Goal: Transaction & Acquisition: Purchase product/service

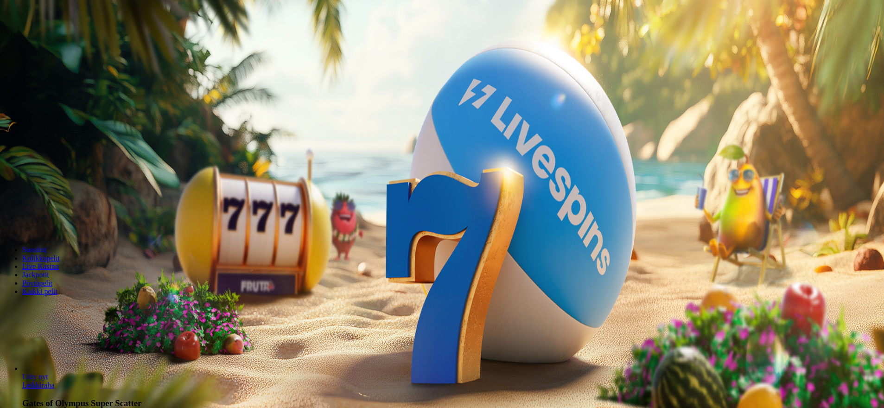
click at [28, 37] on span "Talletus" at bounding box center [17, 33] width 21 height 7
click at [70, 212] on input "***" at bounding box center [37, 216] width 66 height 9
type input "*"
type input "**"
click at [67, 230] on button "TALLETA JA PELAA" at bounding box center [35, 235] width 63 height 10
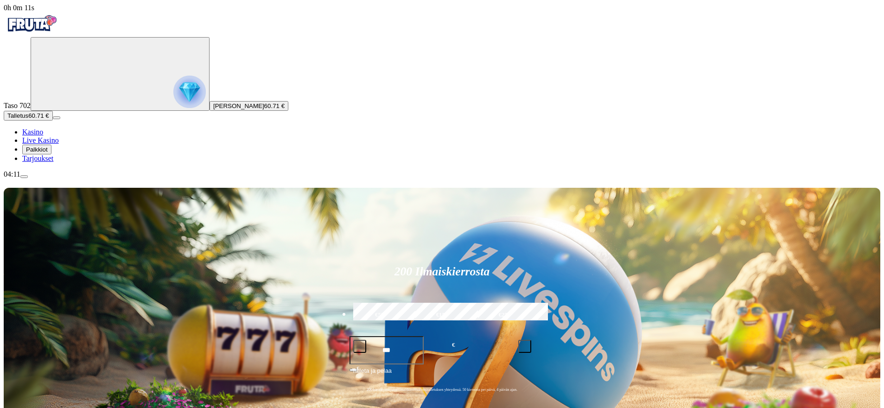
drag, startPoint x: 295, startPoint y: 336, endPoint x: 386, endPoint y: 311, distance: 94.7
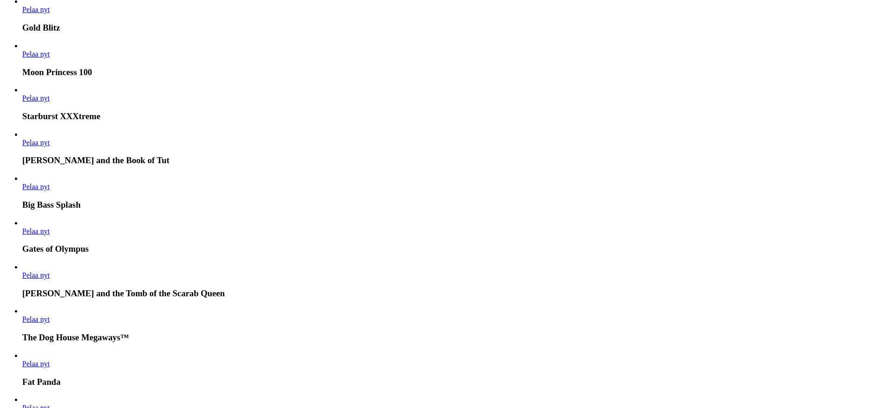
drag, startPoint x: 119, startPoint y: 334, endPoint x: 121, endPoint y: 349, distance: 15.0
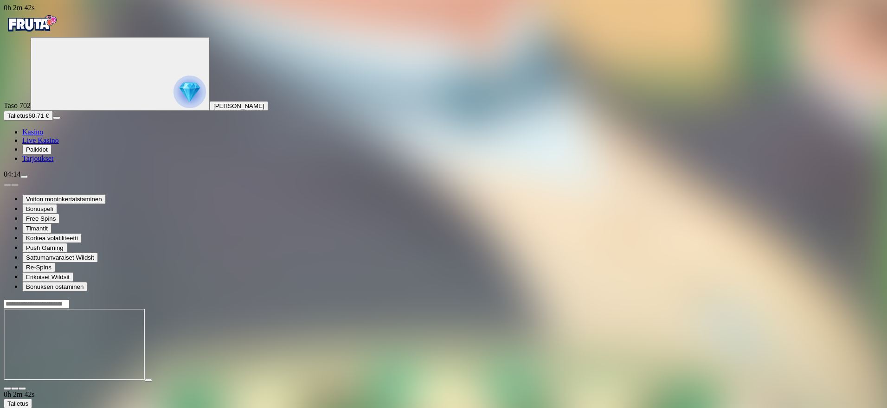
click at [7, 389] on span "close icon" at bounding box center [7, 389] width 0 height 0
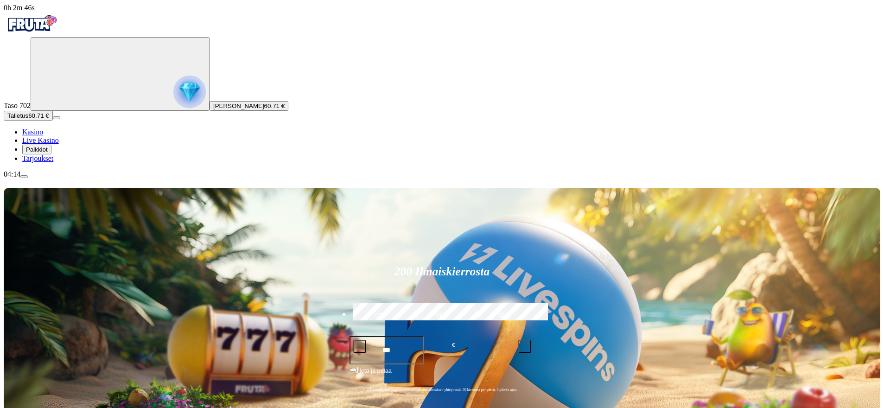
drag, startPoint x: 678, startPoint y: 333, endPoint x: 689, endPoint y: 372, distance: 39.6
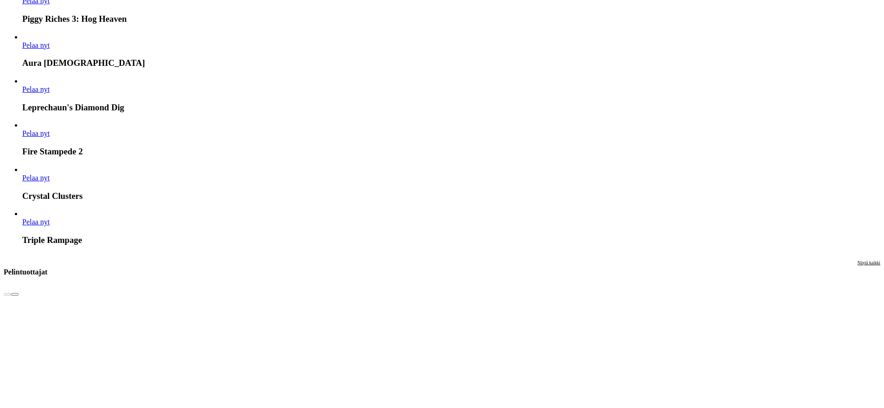
scroll to position [1992, 0]
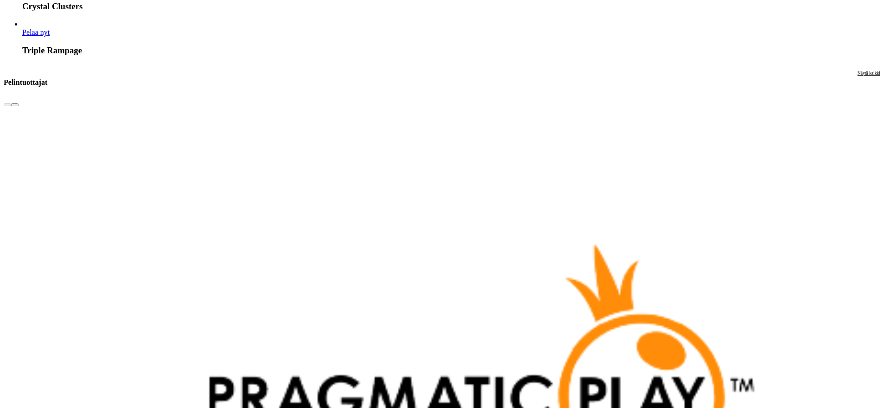
drag, startPoint x: 874, startPoint y: 167, endPoint x: 872, endPoint y: 173, distance: 6.2
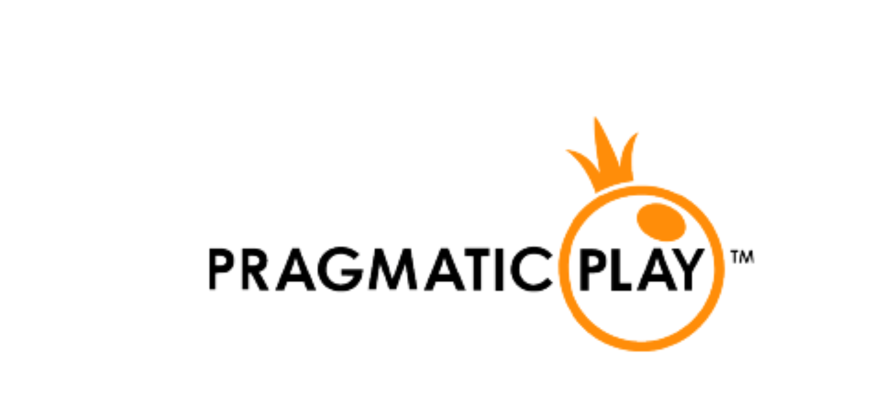
scroll to position [2239, 0]
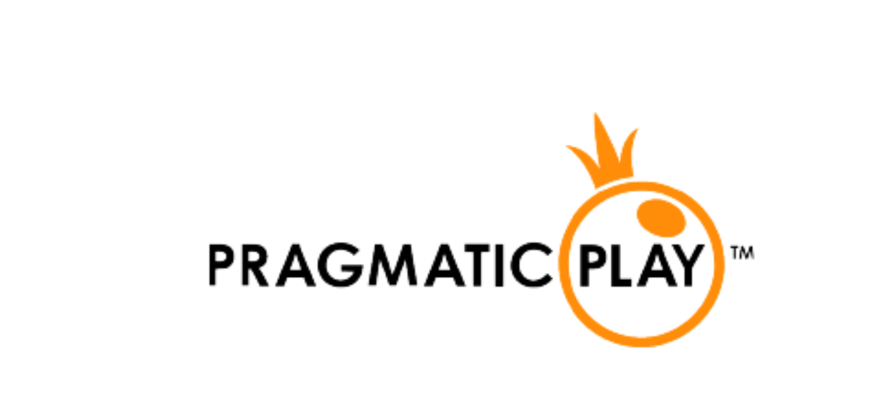
drag, startPoint x: 873, startPoint y: 190, endPoint x: 873, endPoint y: 197, distance: 7.0
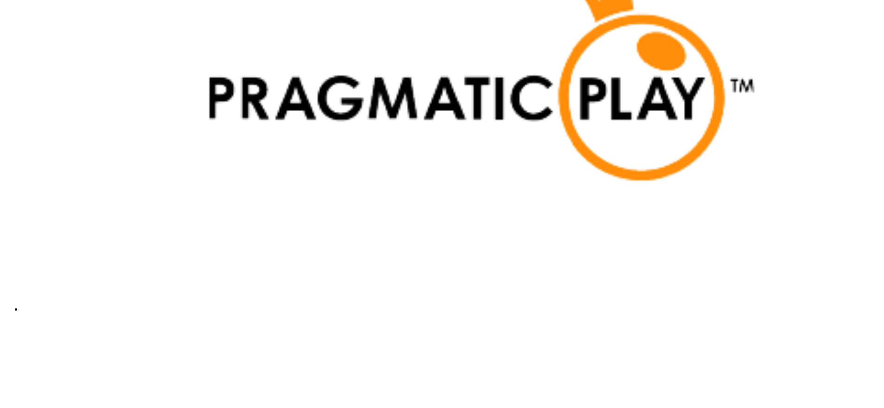
drag, startPoint x: 873, startPoint y: 195, endPoint x: 871, endPoint y: 208, distance: 13.3
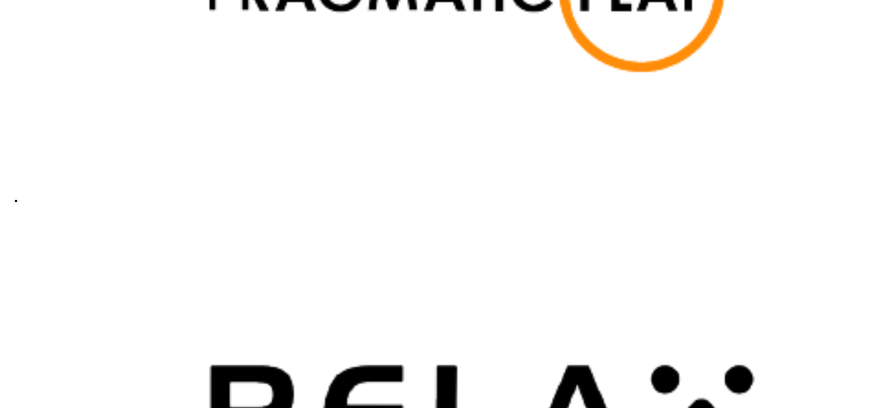
scroll to position [2525, 0]
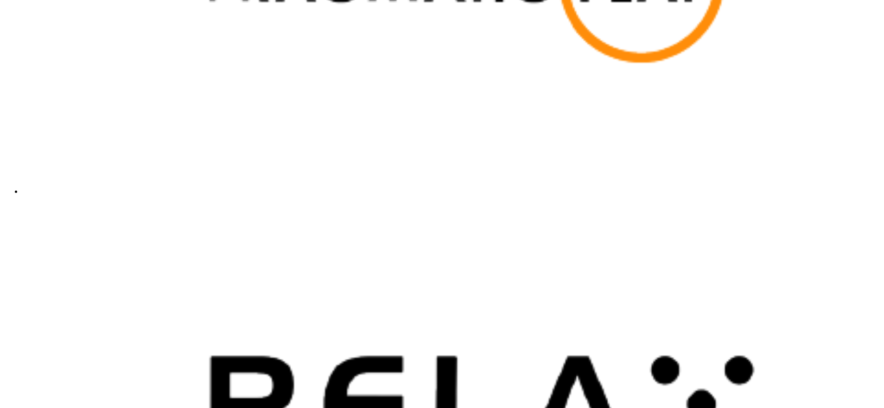
drag, startPoint x: 871, startPoint y: 168, endPoint x: 871, endPoint y: 182, distance: 13.9
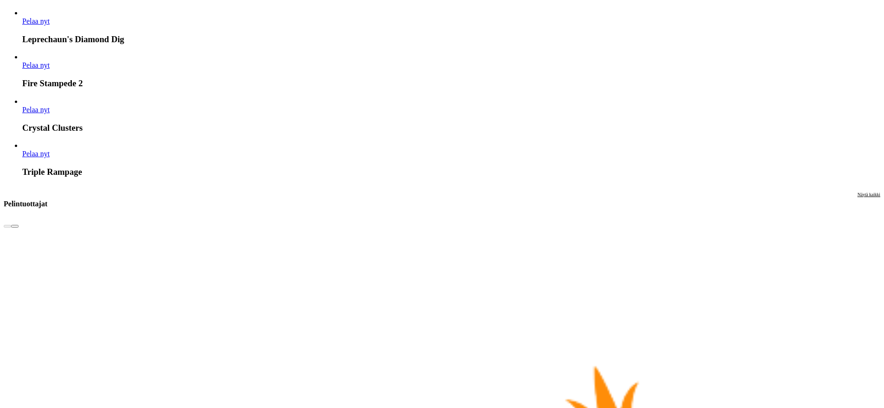
drag, startPoint x: 870, startPoint y: 200, endPoint x: 885, endPoint y: 164, distance: 39.9
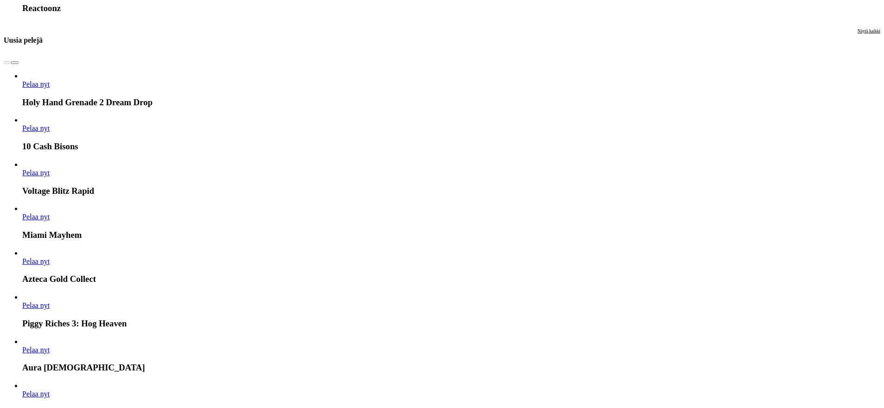
scroll to position [1606, 0]
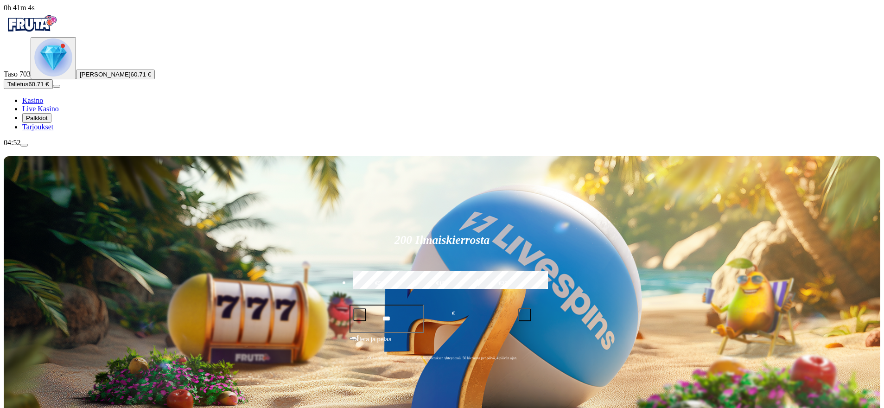
click at [57, 77] on img "Primary" at bounding box center [53, 57] width 38 height 38
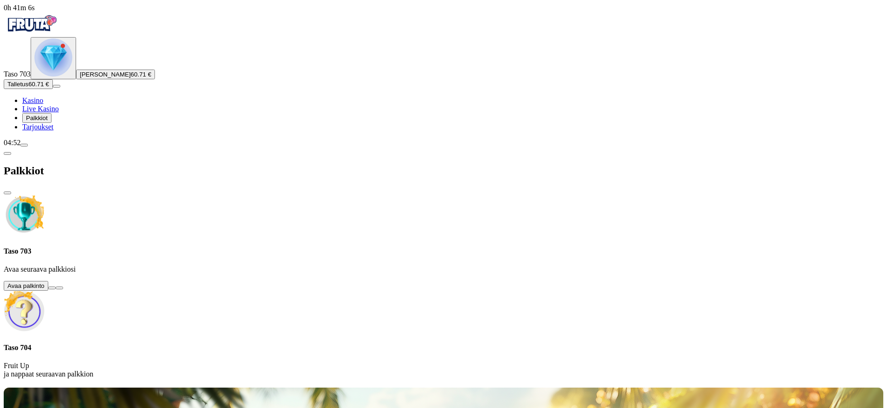
click at [56, 287] on button at bounding box center [51, 288] width 7 height 3
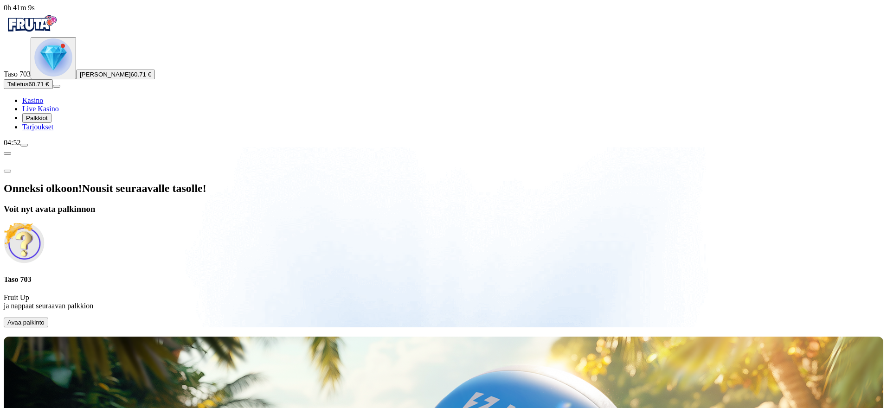
click at [45, 319] on span "Avaa palkinto" at bounding box center [25, 322] width 37 height 7
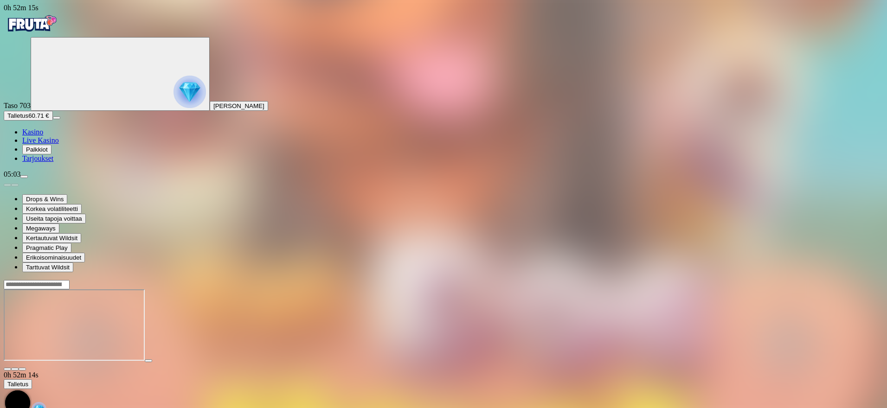
click at [28, 119] on span "Talletus" at bounding box center [17, 115] width 21 height 7
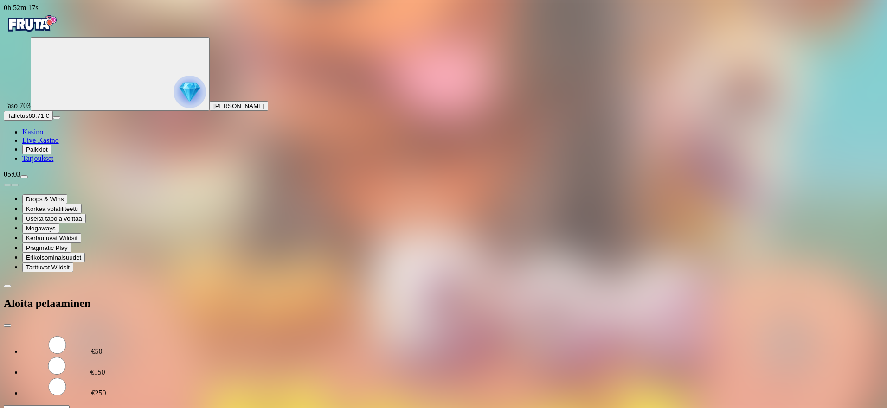
click at [70, 405] on input "***" at bounding box center [37, 409] width 66 height 9
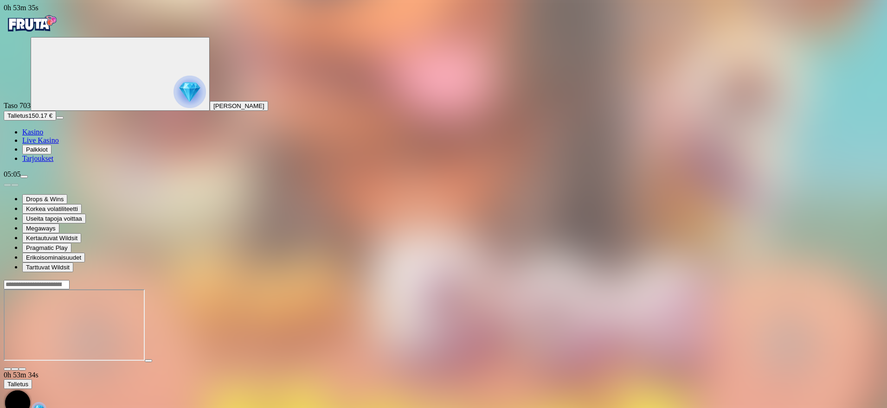
click at [43, 136] on span "Kasino" at bounding box center [32, 132] width 21 height 8
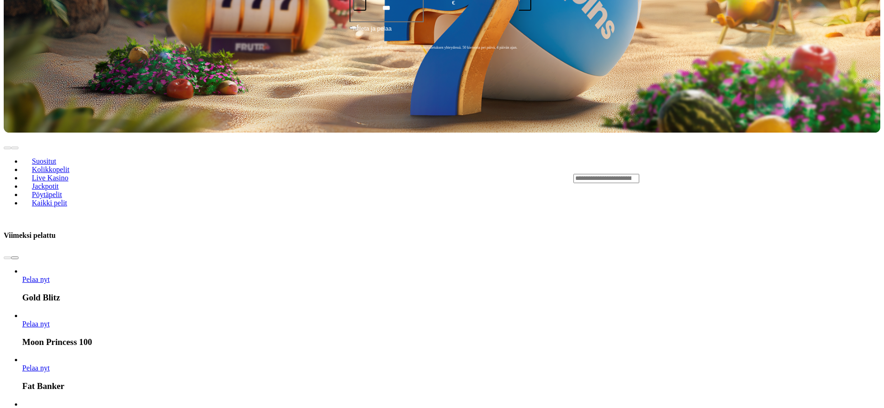
scroll to position [550, 0]
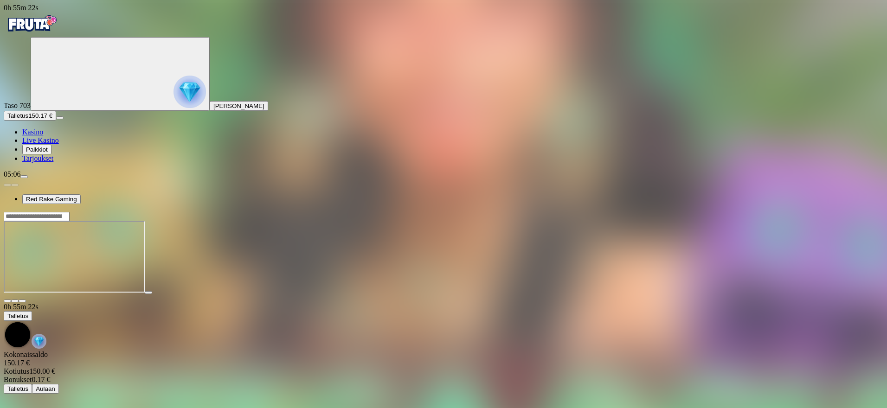
click at [43, 136] on span "Kasino" at bounding box center [32, 132] width 21 height 8
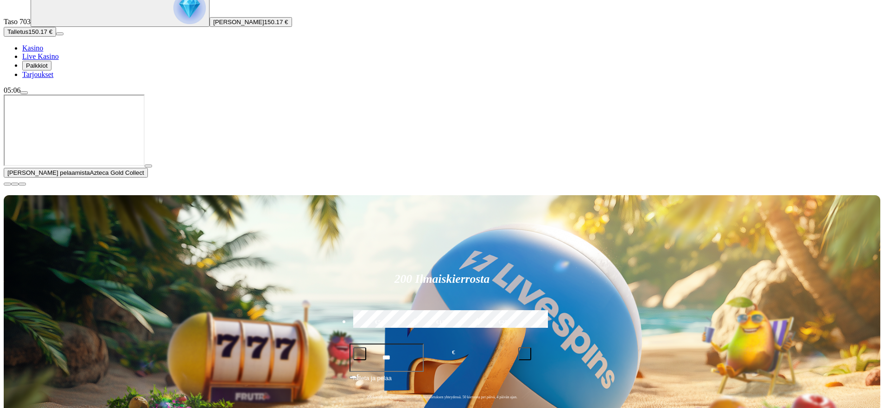
drag, startPoint x: 277, startPoint y: 233, endPoint x: 280, endPoint y: 260, distance: 27.0
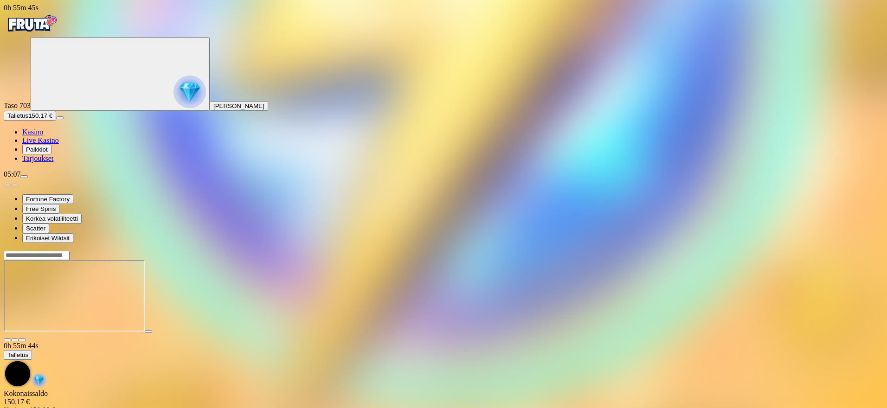
click at [7, 340] on span "close icon" at bounding box center [7, 340] width 0 height 0
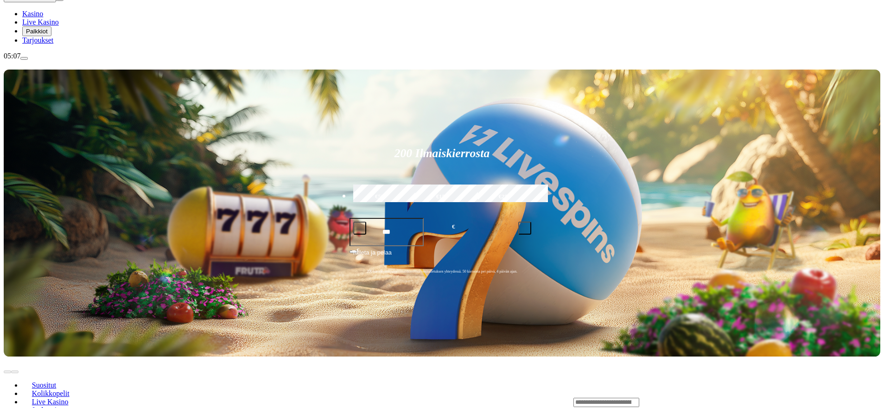
scroll to position [135, 0]
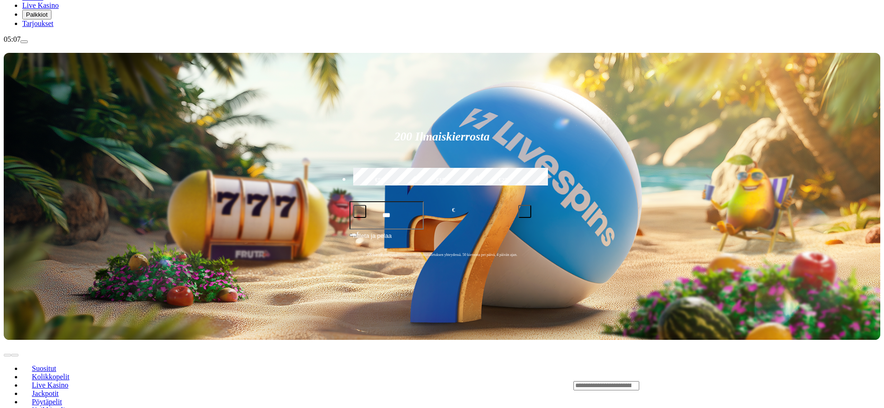
drag, startPoint x: 657, startPoint y: 275, endPoint x: 630, endPoint y: 315, distance: 49.1
drag, startPoint x: 839, startPoint y: 184, endPoint x: 838, endPoint y: 214, distance: 30.7
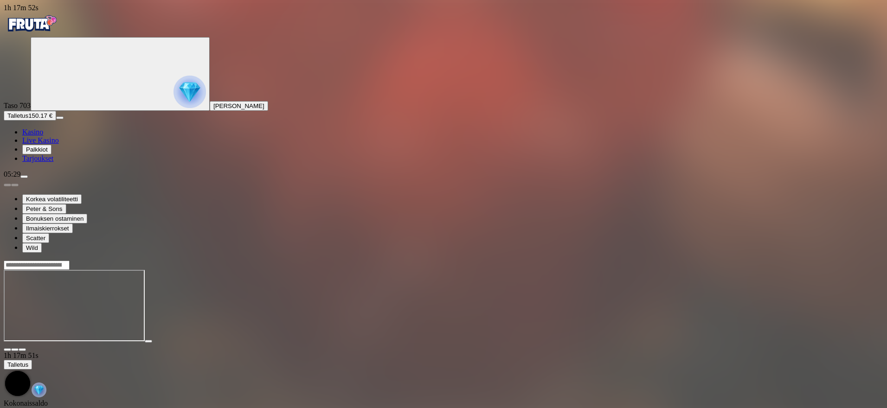
click at [7, 350] on span "close icon" at bounding box center [7, 350] width 0 height 0
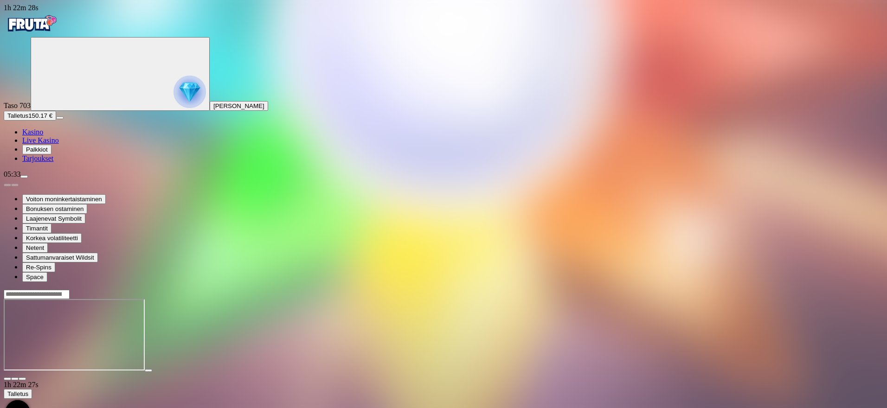
click at [7, 379] on span "close icon" at bounding box center [7, 379] width 0 height 0
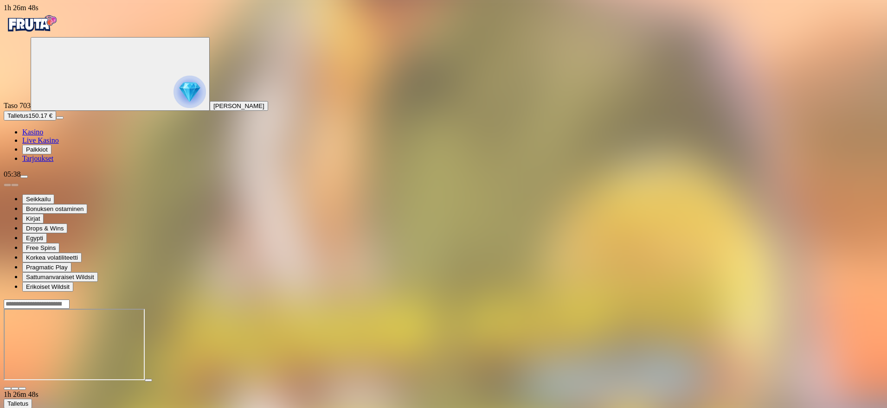
click at [7, 389] on span "close icon" at bounding box center [7, 389] width 0 height 0
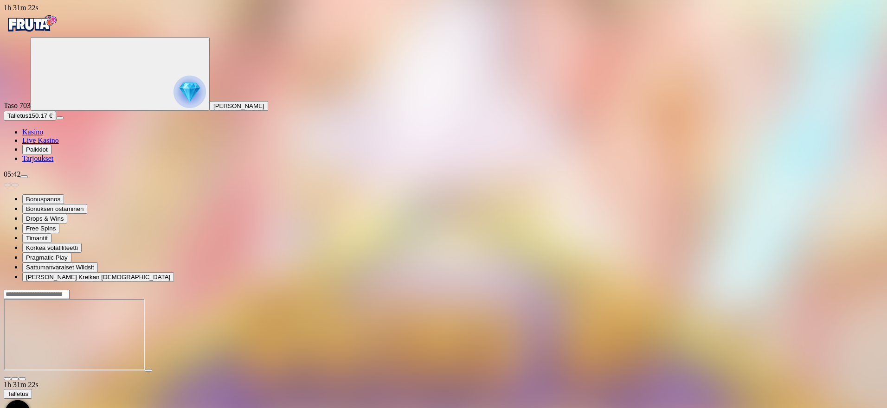
click at [28, 119] on span "Talletus" at bounding box center [17, 115] width 21 height 7
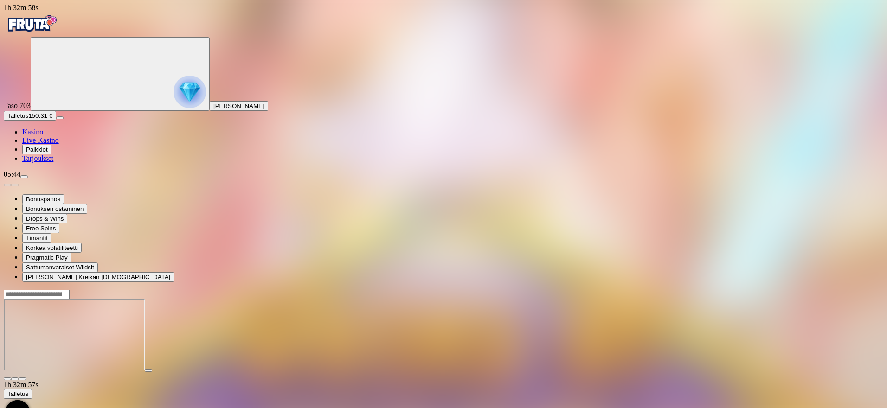
click at [7, 379] on span "close icon" at bounding box center [7, 379] width 0 height 0
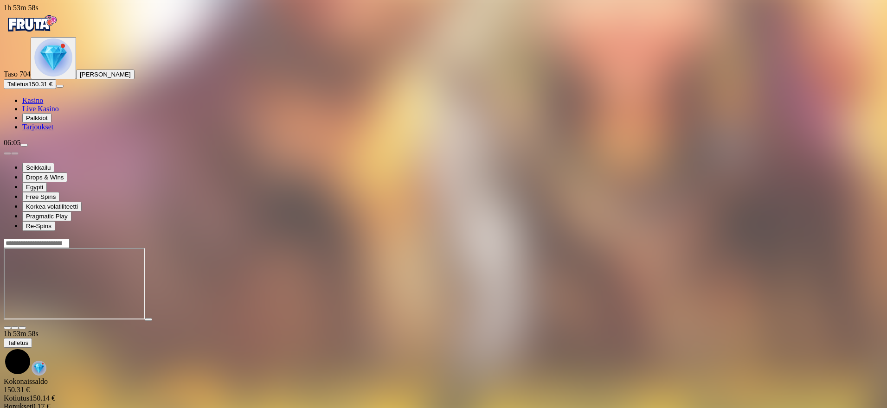
click at [7, 328] on span "close icon" at bounding box center [7, 328] width 0 height 0
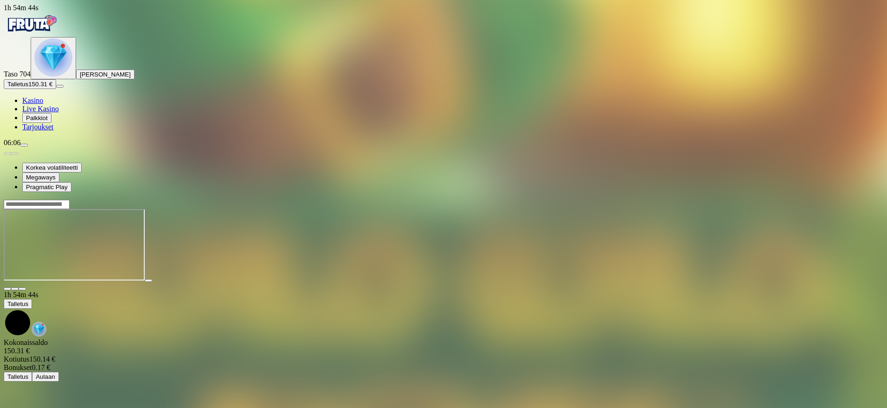
click at [57, 77] on img "Primary" at bounding box center [53, 57] width 38 height 38
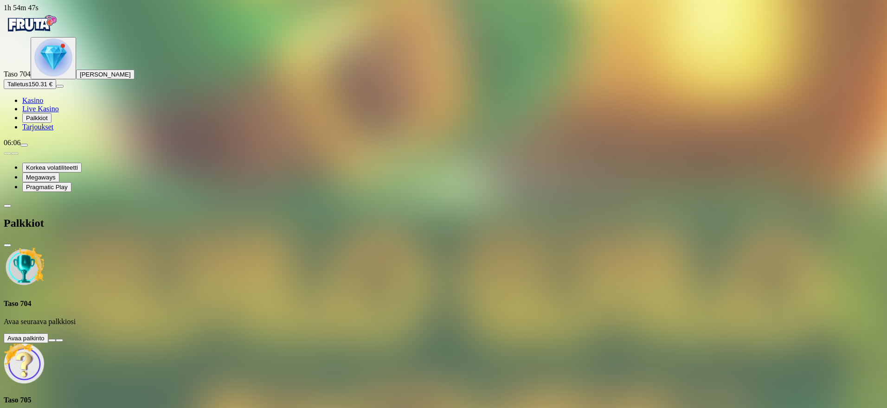
click at [56, 339] on button at bounding box center [51, 340] width 7 height 3
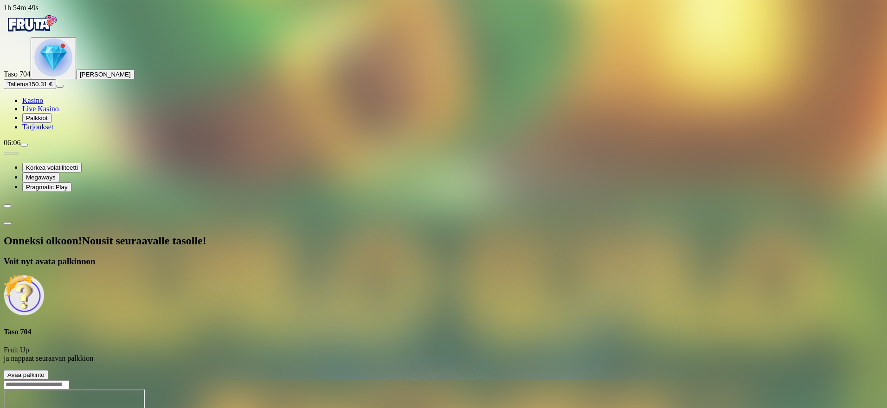
click at [45, 372] on span "Avaa palkinto" at bounding box center [25, 375] width 37 height 7
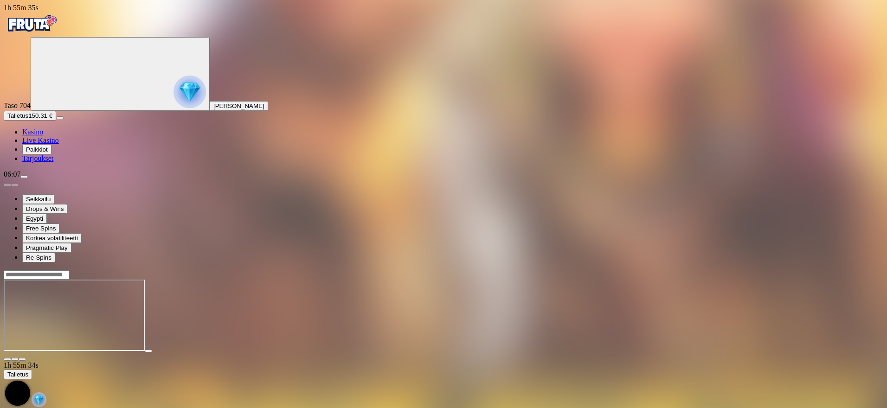
click at [7, 359] on span "close icon" at bounding box center [7, 359] width 0 height 0
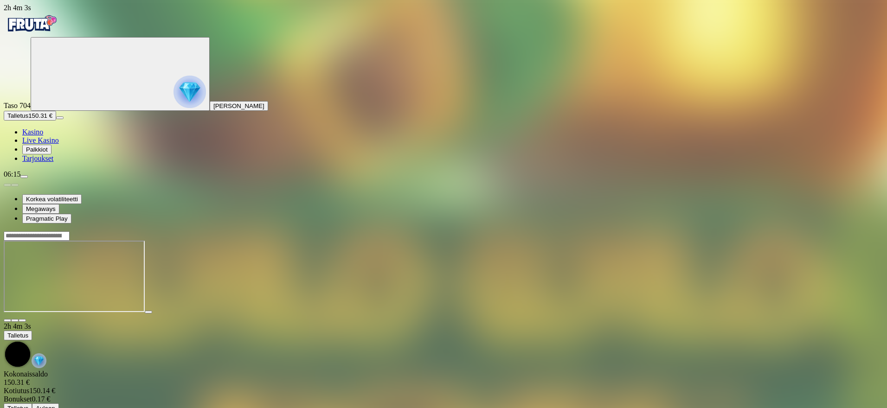
click at [56, 121] on button "Talletus 150.31 €" at bounding box center [30, 116] width 52 height 10
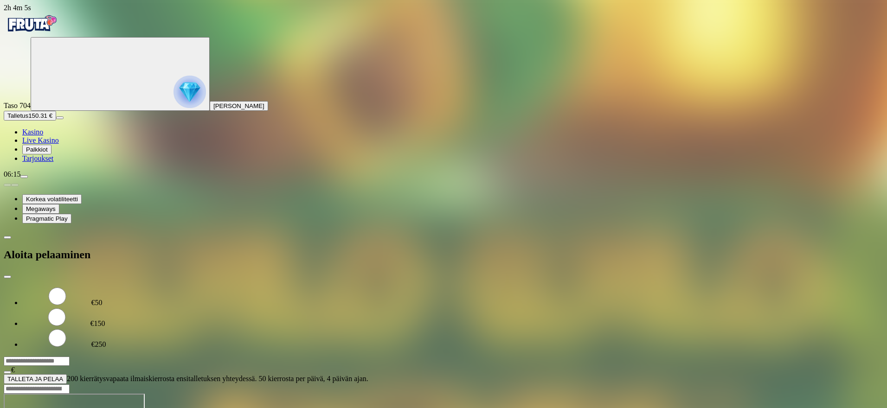
click at [70, 357] on input "***" at bounding box center [37, 361] width 66 height 9
click at [63, 376] on span "TALLETA JA PELAA" at bounding box center [35, 379] width 56 height 7
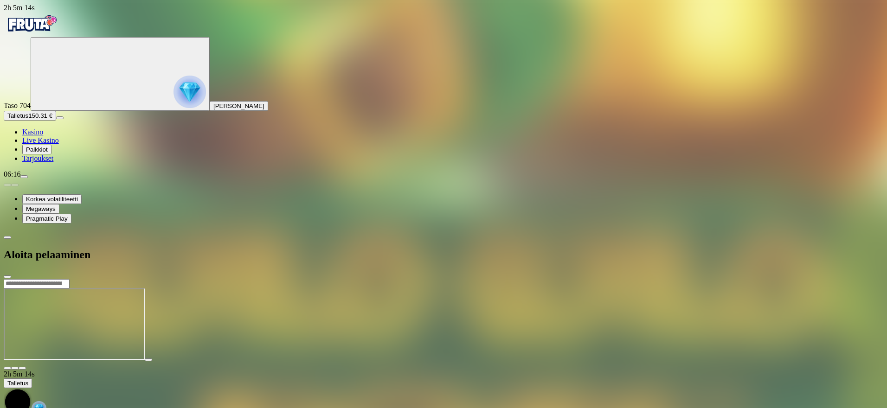
click at [43, 136] on span "Kasino" at bounding box center [32, 132] width 21 height 8
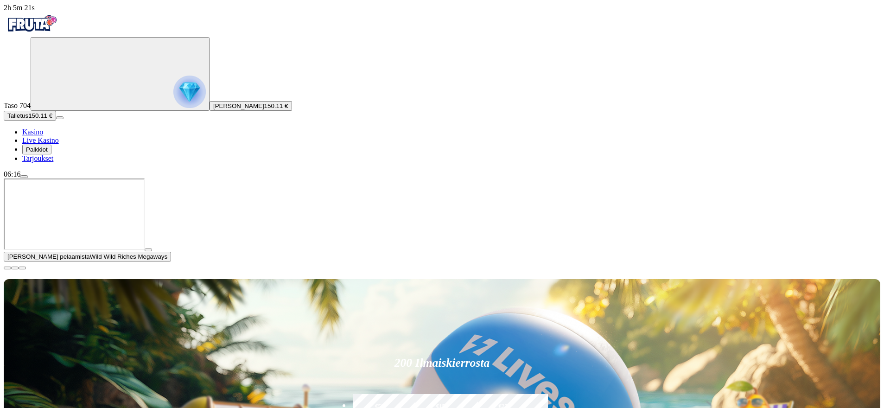
drag, startPoint x: 345, startPoint y: 276, endPoint x: 552, endPoint y: 229, distance: 212.4
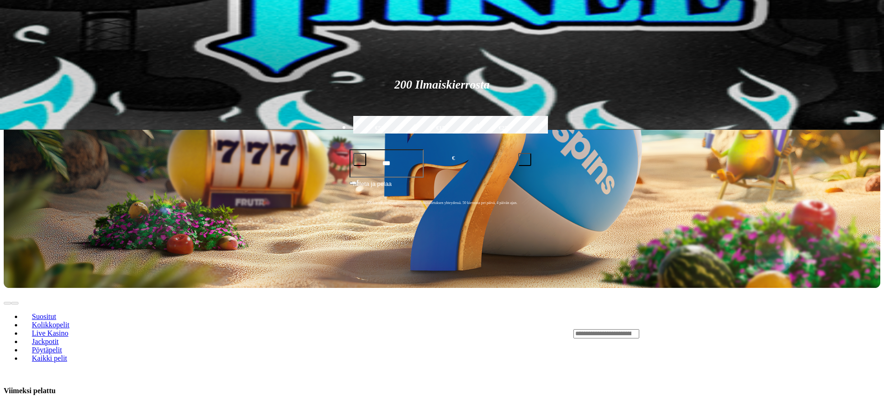
drag, startPoint x: 854, startPoint y: 221, endPoint x: 857, endPoint y: 246, distance: 25.2
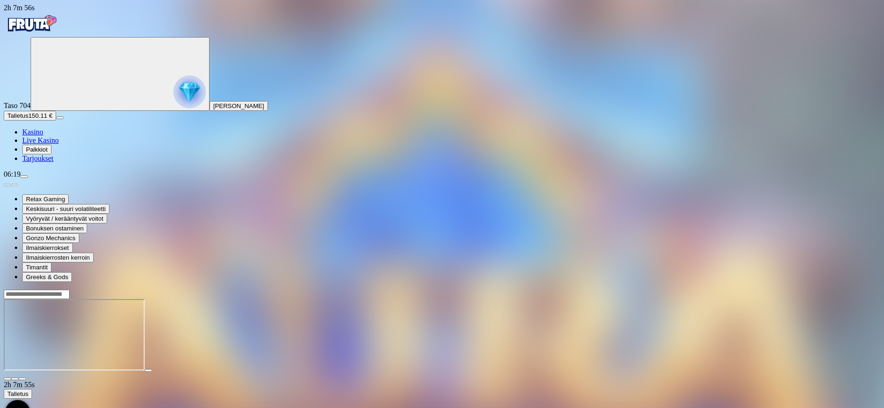
click at [7, 379] on span "close icon" at bounding box center [7, 379] width 0 height 0
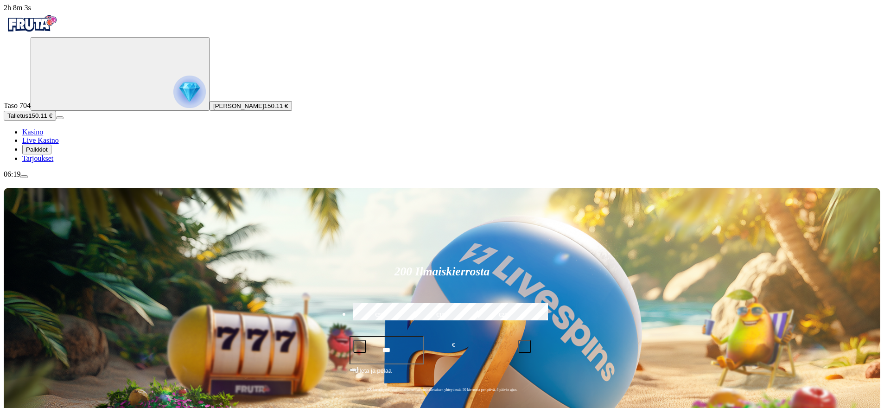
drag, startPoint x: 608, startPoint y: 381, endPoint x: 854, endPoint y: 313, distance: 256.0
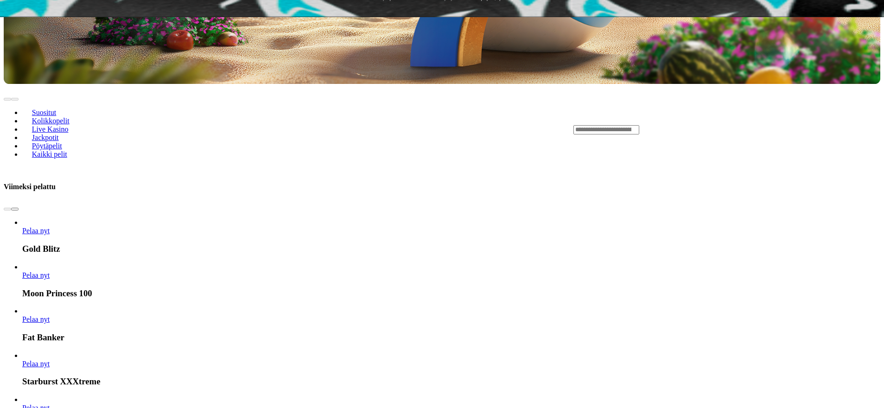
drag, startPoint x: 856, startPoint y: 289, endPoint x: 845, endPoint y: 309, distance: 22.6
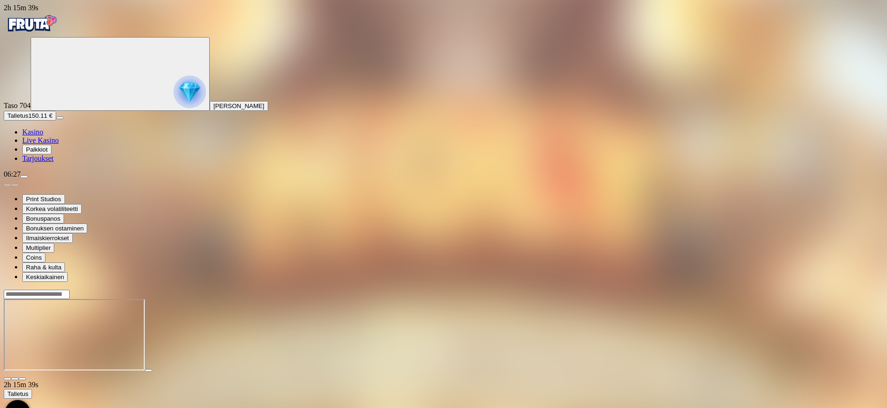
click at [7, 379] on span "close icon" at bounding box center [7, 379] width 0 height 0
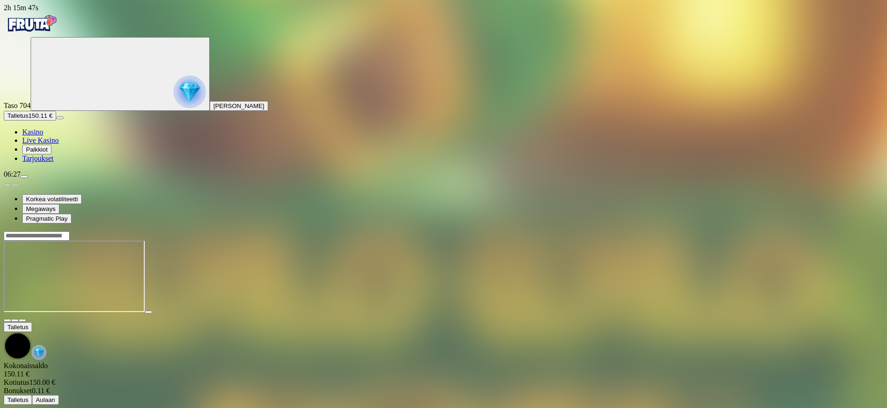
click at [634, 314] on div at bounding box center [443, 277] width 879 height 73
click at [173, 105] on img "Primary" at bounding box center [189, 92] width 32 height 32
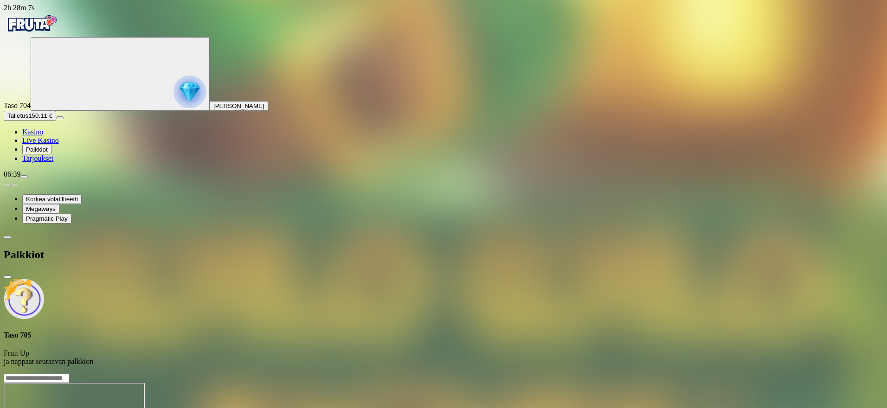
click at [7, 237] on span "chevron-left icon" at bounding box center [7, 237] width 0 height 0
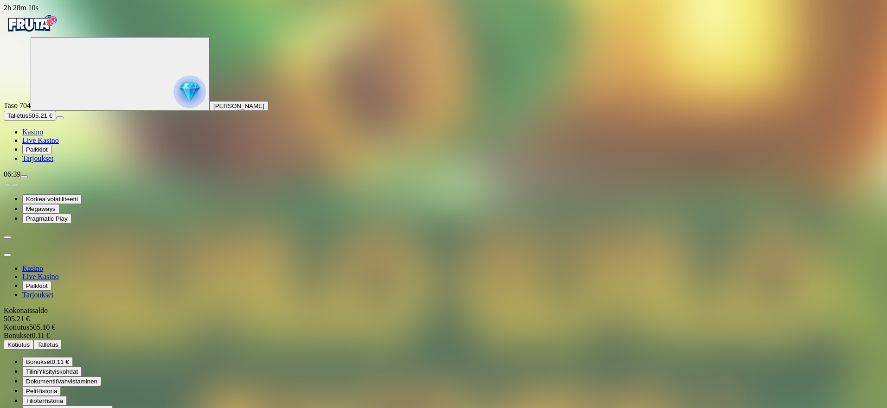
click at [30, 341] on span "Kotiutus" at bounding box center [18, 344] width 22 height 7
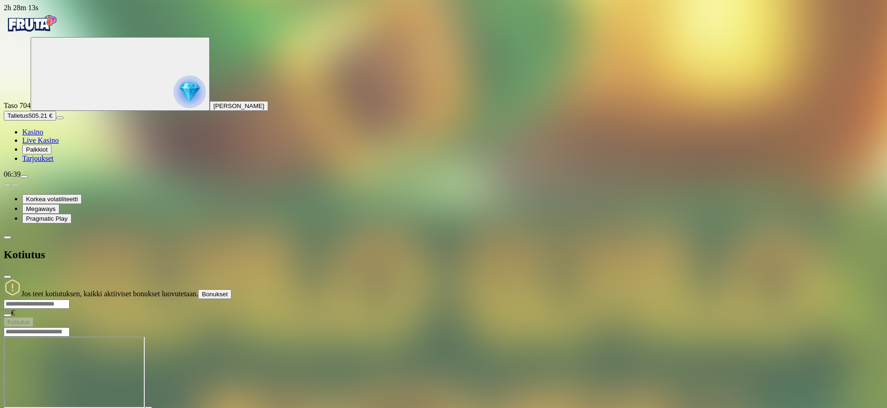
click at [70, 300] on input "number" at bounding box center [37, 304] width 66 height 9
type input "***"
click at [33, 317] on button "Kotiutus" at bounding box center [19, 322] width 30 height 10
click at [48, 153] on span "Palkkiot" at bounding box center [37, 149] width 22 height 7
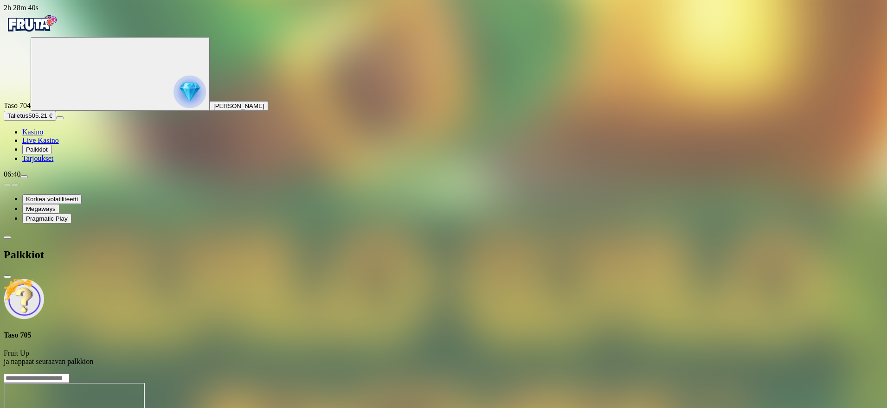
click at [7, 277] on span "close icon" at bounding box center [7, 277] width 0 height 0
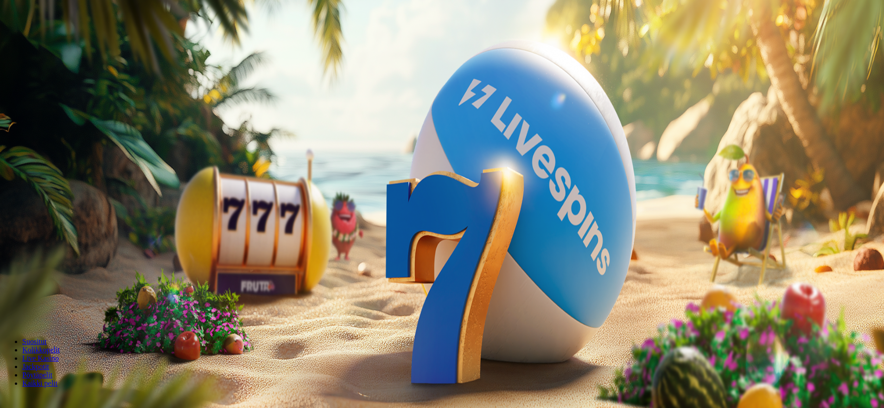
click at [28, 119] on span "Talletus" at bounding box center [17, 115] width 21 height 7
click at [103, 246] on label "€50" at bounding box center [96, 250] width 11 height 8
type input "**"
click at [63, 323] on span "TALLETA JA PELAA" at bounding box center [35, 326] width 56 height 7
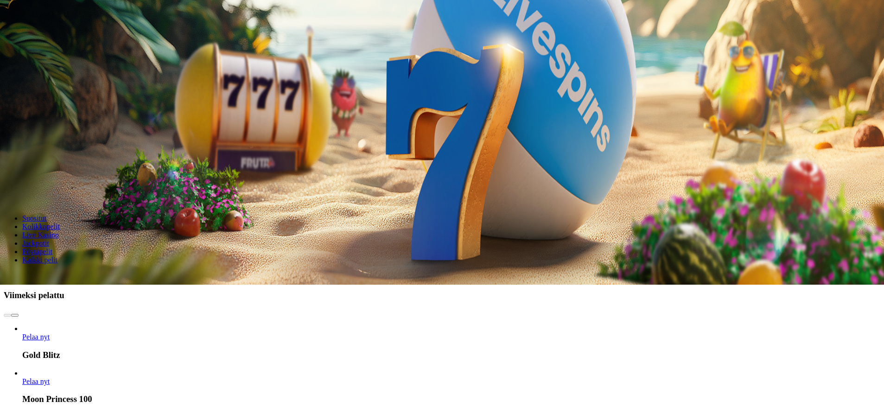
scroll to position [139, 0]
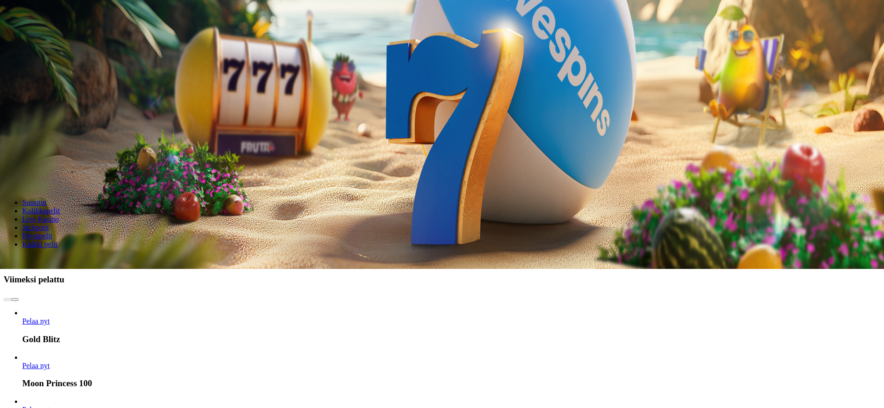
drag, startPoint x: 871, startPoint y: 131, endPoint x: 870, endPoint y: 147, distance: 15.4
click at [15, 300] on span "chevron-right icon" at bounding box center [15, 300] width 0 height 0
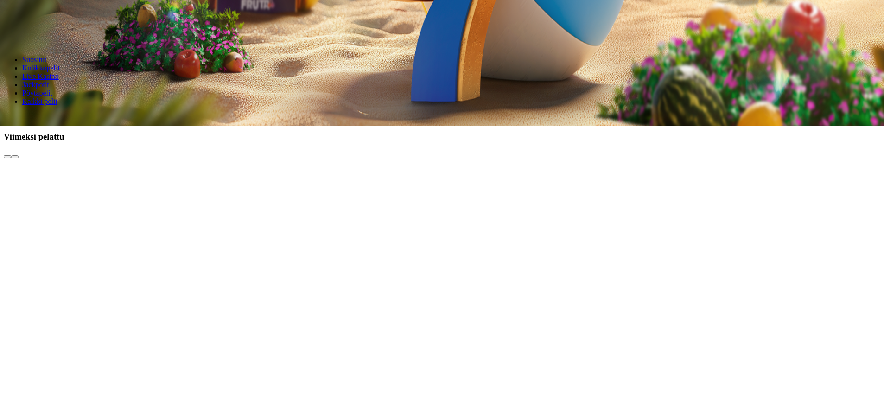
drag, startPoint x: 868, startPoint y: 224, endPoint x: 879, endPoint y: 222, distance: 11.8
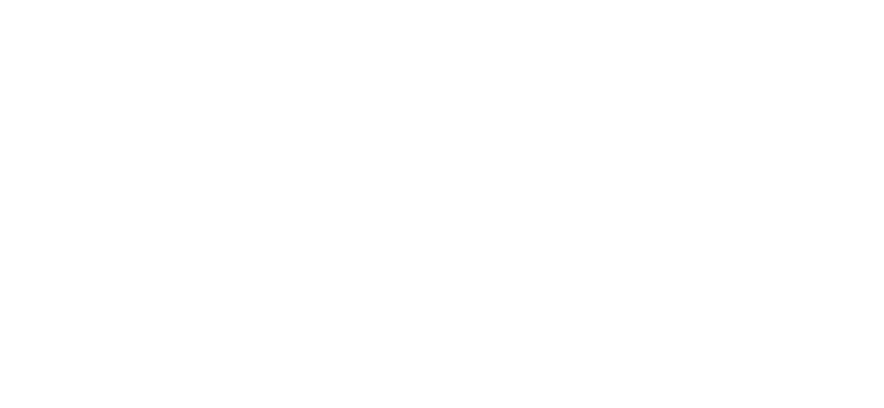
drag, startPoint x: 868, startPoint y: 220, endPoint x: 878, endPoint y: 191, distance: 30.4
drag, startPoint x: 870, startPoint y: 177, endPoint x: 869, endPoint y: 192, distance: 14.4
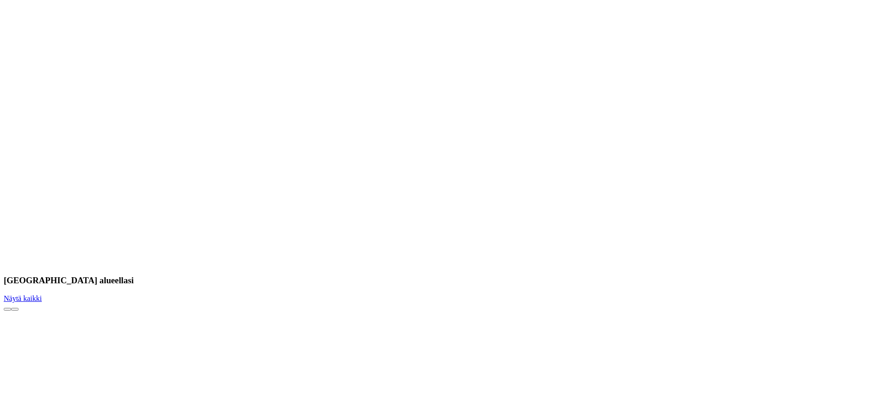
drag, startPoint x: 871, startPoint y: 195, endPoint x: 871, endPoint y: 203, distance: 7.9
drag, startPoint x: 866, startPoint y: 251, endPoint x: 865, endPoint y: 269, distance: 17.2
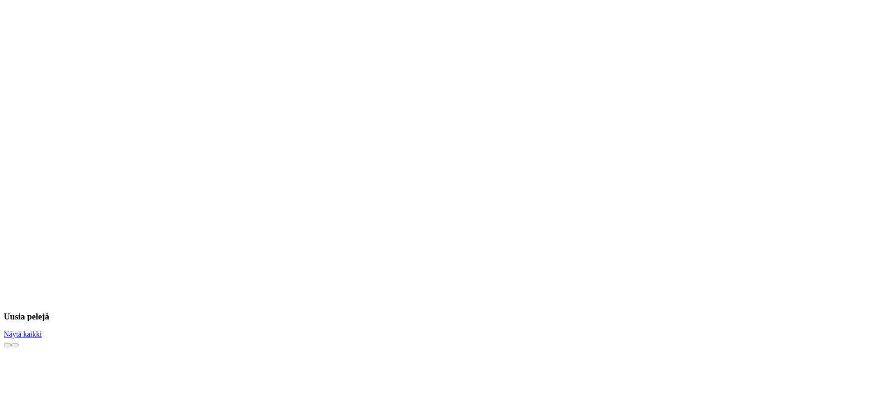
scroll to position [1156, 0]
drag, startPoint x: 872, startPoint y: 254, endPoint x: 875, endPoint y: 248, distance: 6.5
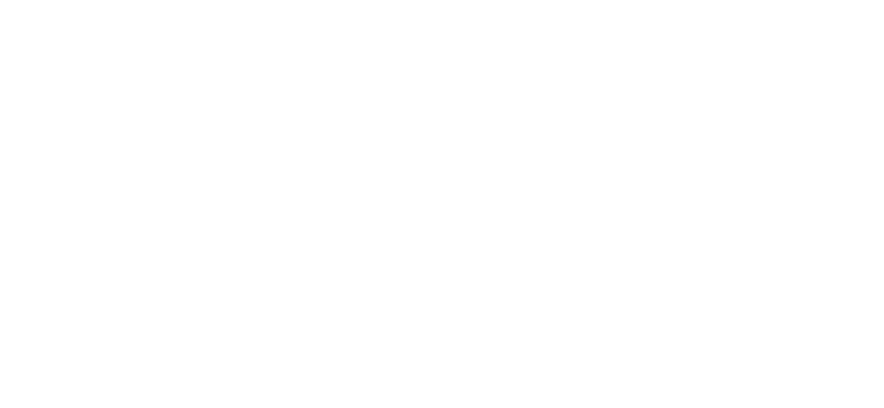
drag, startPoint x: 871, startPoint y: 178, endPoint x: 874, endPoint y: 170, distance: 8.5
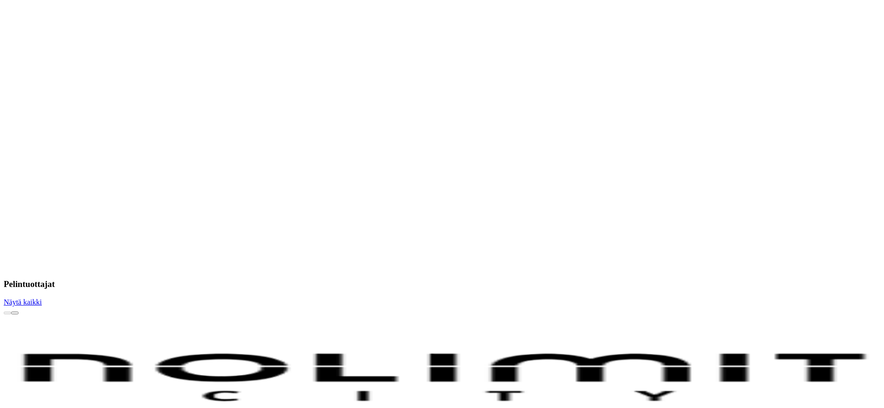
drag, startPoint x: 869, startPoint y: 172, endPoint x: 872, endPoint y: 184, distance: 11.9
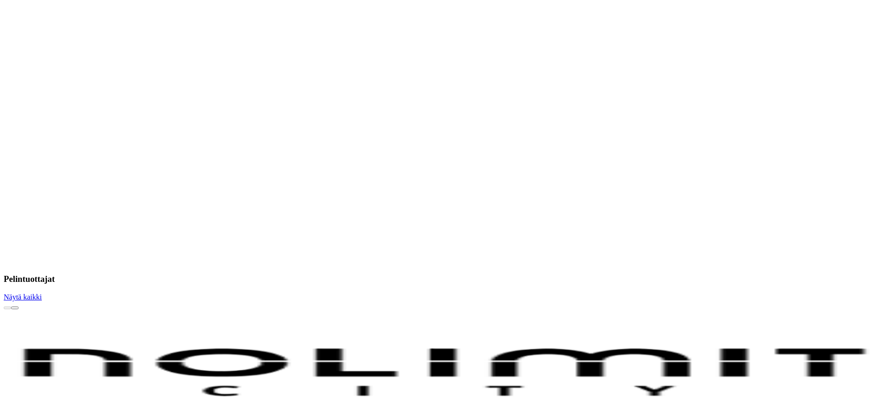
drag, startPoint x: 411, startPoint y: 134, endPoint x: 408, endPoint y: 174, distance: 40.0
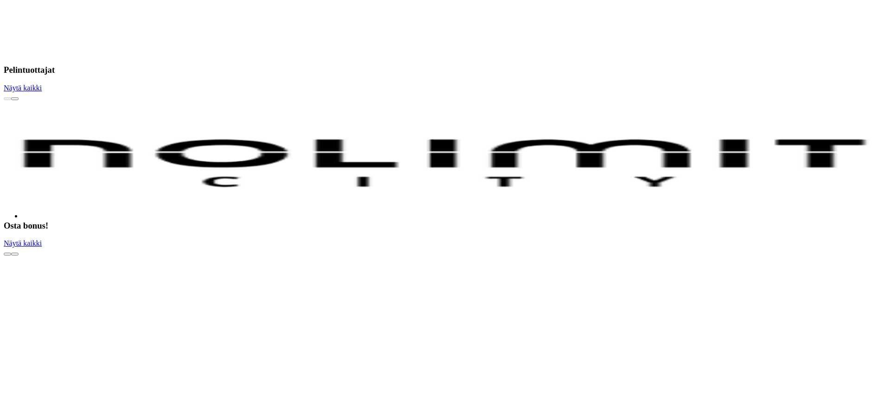
drag, startPoint x: 863, startPoint y: 157, endPoint x: 870, endPoint y: 179, distance: 23.2
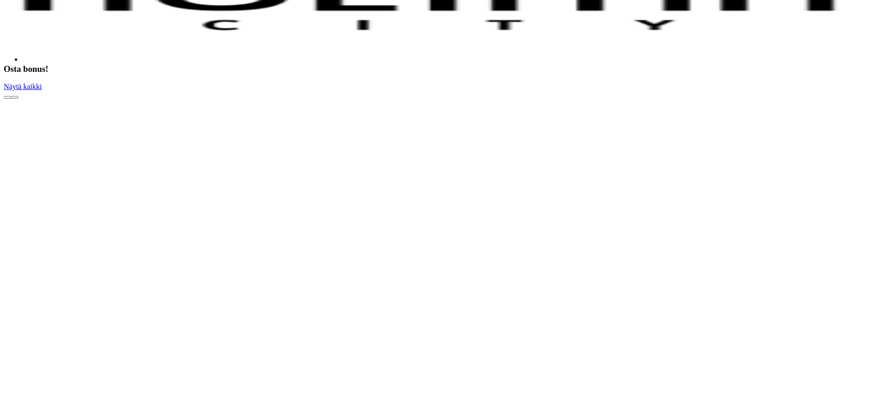
drag, startPoint x: 867, startPoint y: 224, endPoint x: 878, endPoint y: 229, distance: 11.8
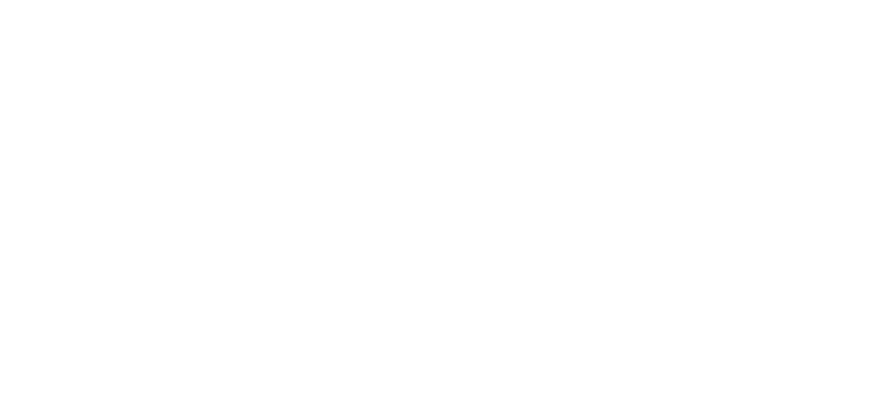
scroll to position [2245, 0]
drag, startPoint x: 871, startPoint y: 208, endPoint x: 871, endPoint y: 224, distance: 16.2
drag, startPoint x: 871, startPoint y: 195, endPoint x: 875, endPoint y: 212, distance: 17.7
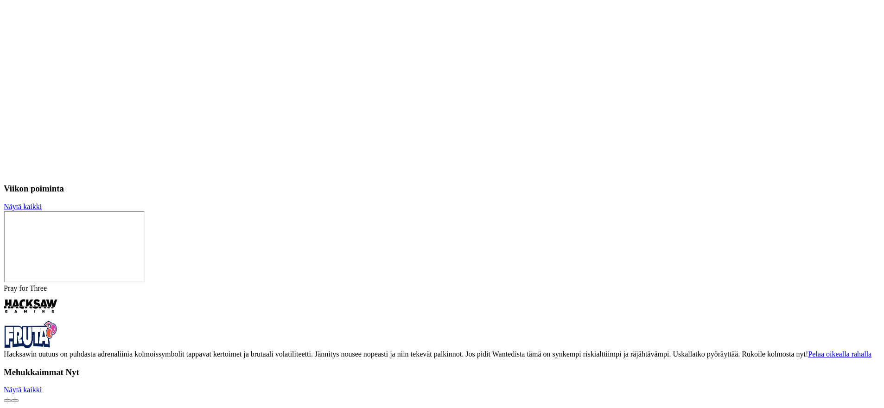
scroll to position [2447, 0]
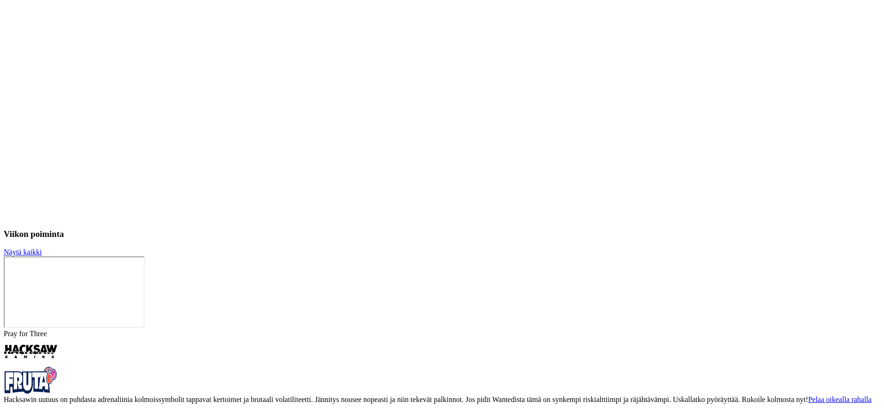
drag, startPoint x: 863, startPoint y: 284, endPoint x: 885, endPoint y: 249, distance: 41.3
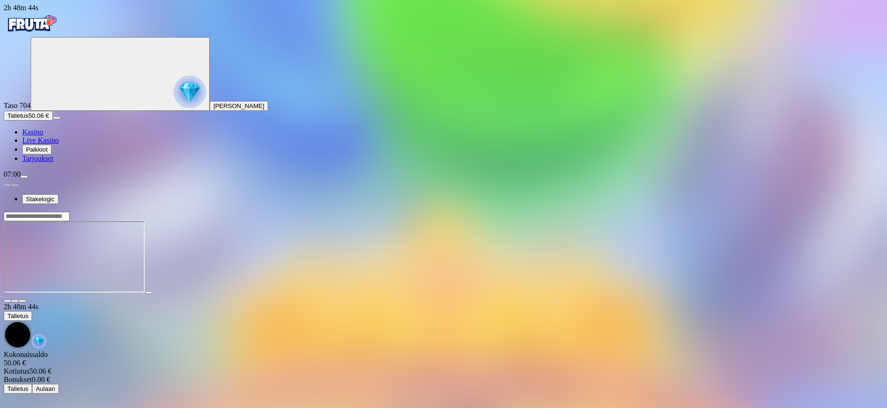
click at [7, 301] on span "close icon" at bounding box center [7, 301] width 0 height 0
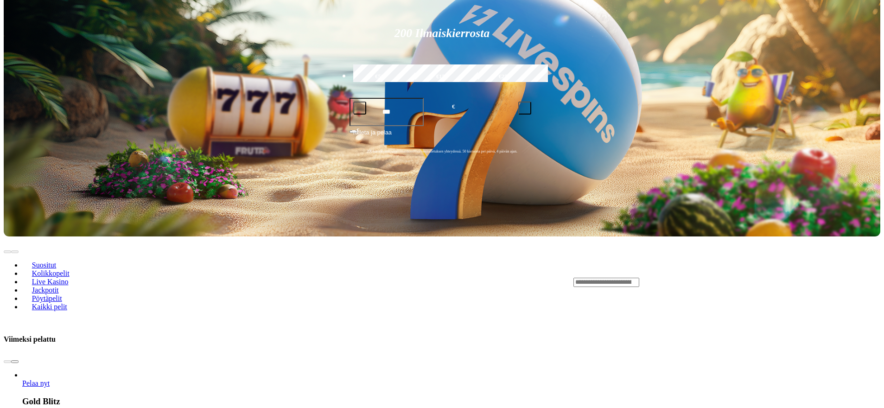
drag, startPoint x: 685, startPoint y: 289, endPoint x: 664, endPoint y: 349, distance: 63.8
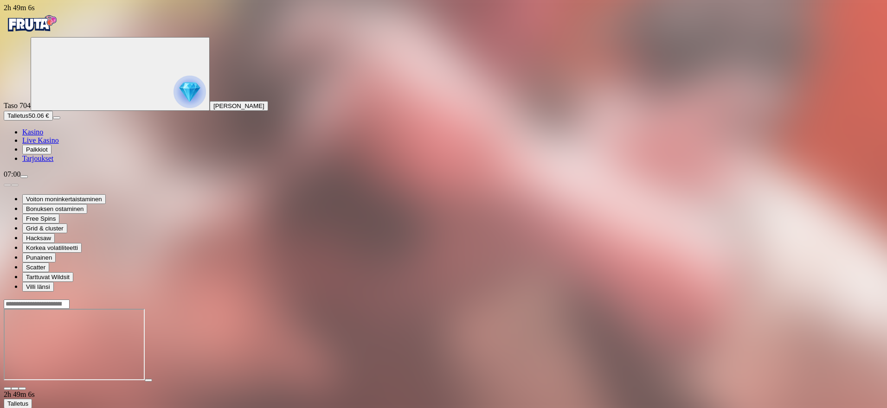
click at [7, 389] on span "close icon" at bounding box center [7, 389] width 0 height 0
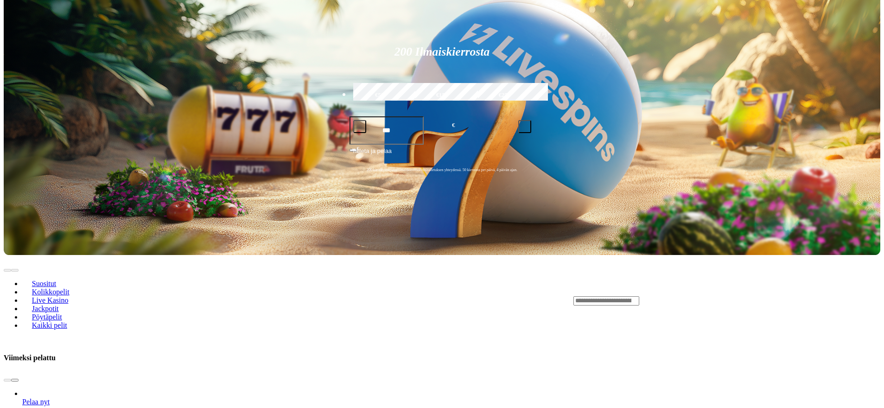
drag, startPoint x: 674, startPoint y: 283, endPoint x: 660, endPoint y: 330, distance: 49.0
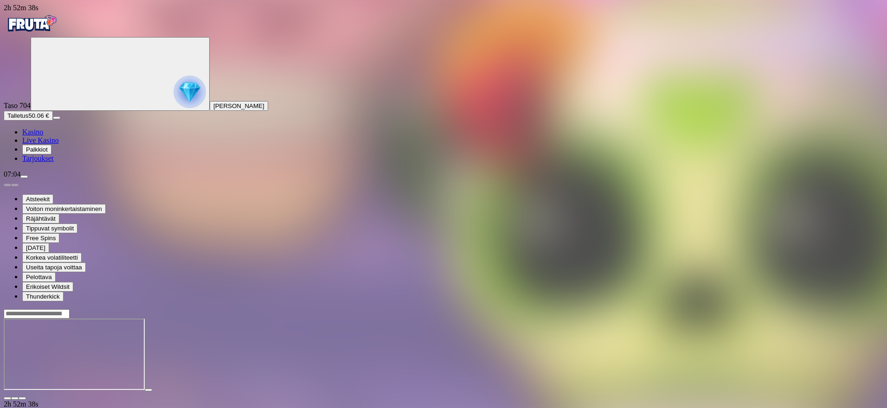
click at [7, 398] on span "close icon" at bounding box center [7, 398] width 0 height 0
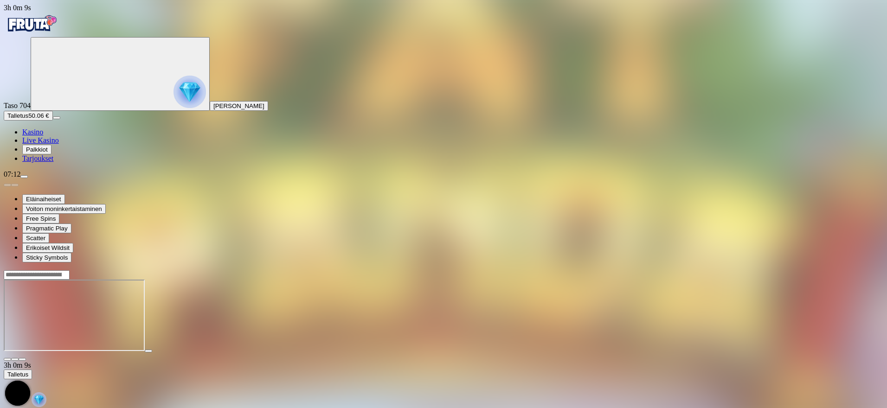
click at [53, 121] on button "Talletus 50.06 €" at bounding box center [28, 116] width 49 height 10
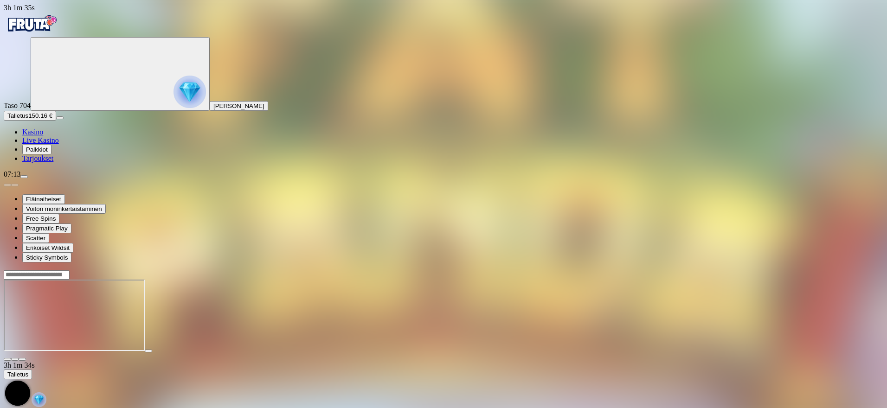
click at [59, 144] on span "Live Kasino" at bounding box center [40, 140] width 37 height 8
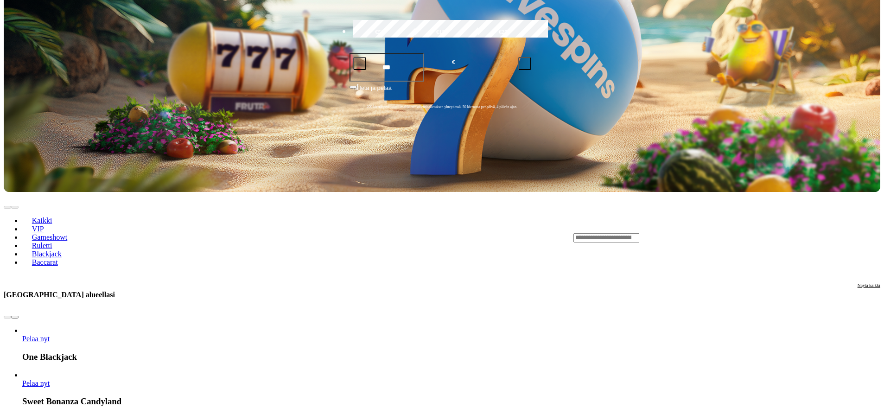
scroll to position [390, 0]
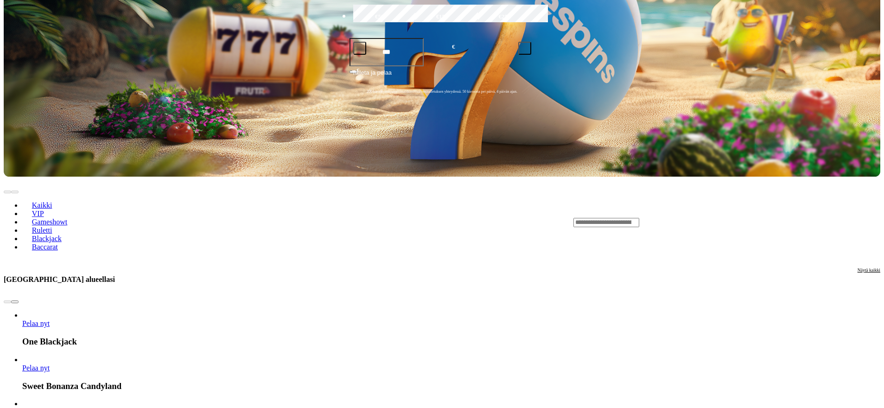
drag, startPoint x: 117, startPoint y: 228, endPoint x: 113, endPoint y: 242, distance: 15.1
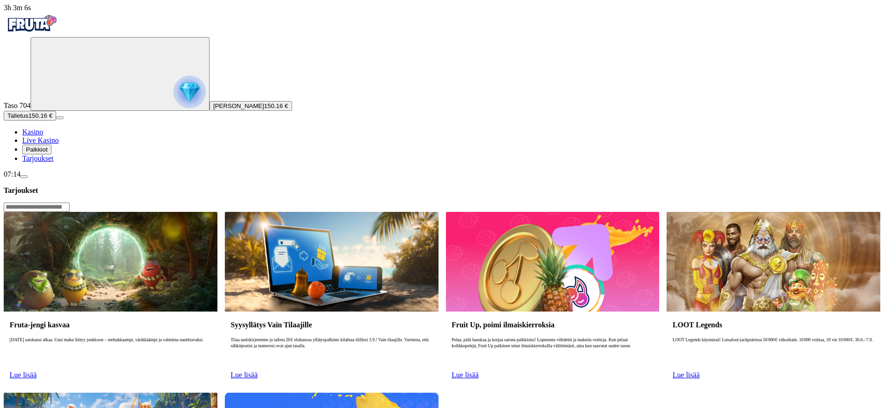
click at [700, 371] on span "Lue lisää" at bounding box center [686, 375] width 27 height 8
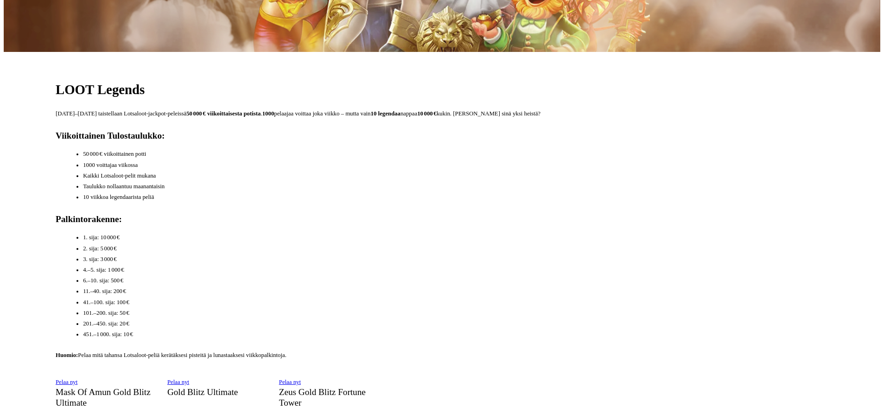
drag, startPoint x: 691, startPoint y: 201, endPoint x: 700, endPoint y: 229, distance: 29.8
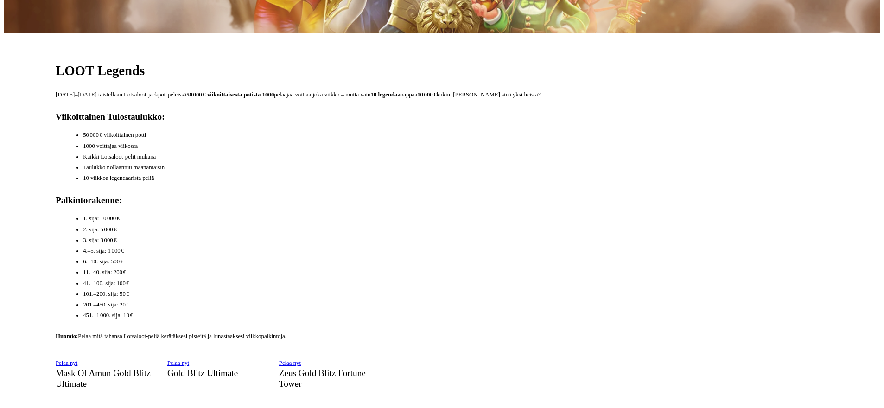
click at [189, 360] on span "Pelaa nyt" at bounding box center [178, 363] width 22 height 6
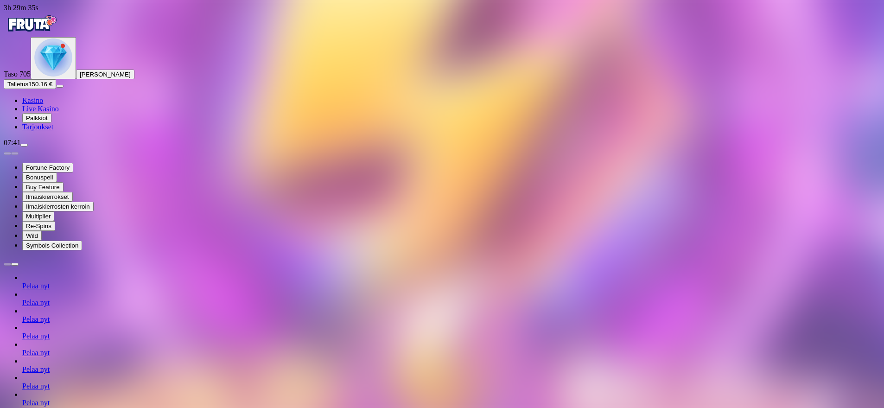
click at [15, 264] on span "chevron-right icon" at bounding box center [15, 264] width 0 height 0
click at [38, 239] on span "Wild" at bounding box center [32, 235] width 12 height 7
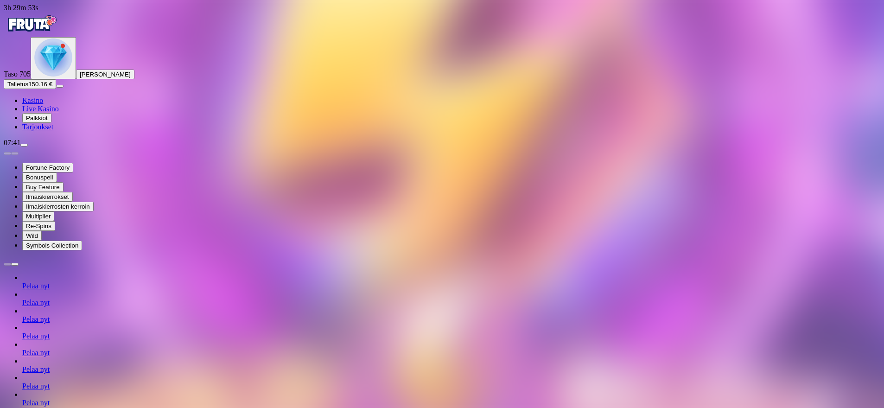
click at [15, 264] on span "chevron-right icon" at bounding box center [15, 264] width 0 height 0
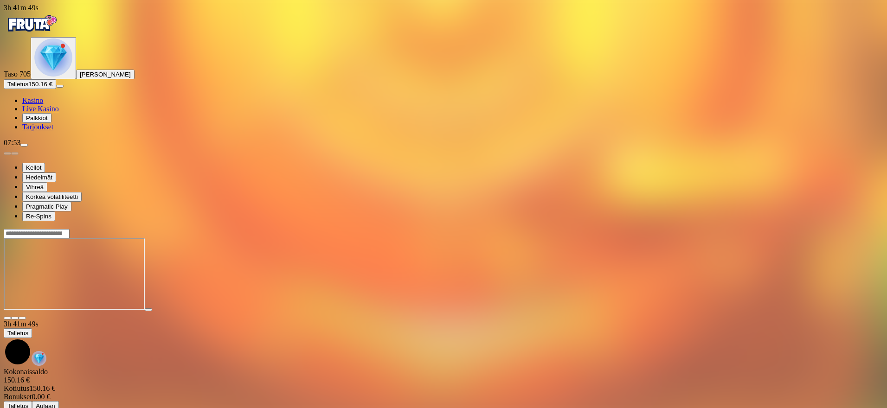
click at [7, 318] on span "close icon" at bounding box center [7, 318] width 0 height 0
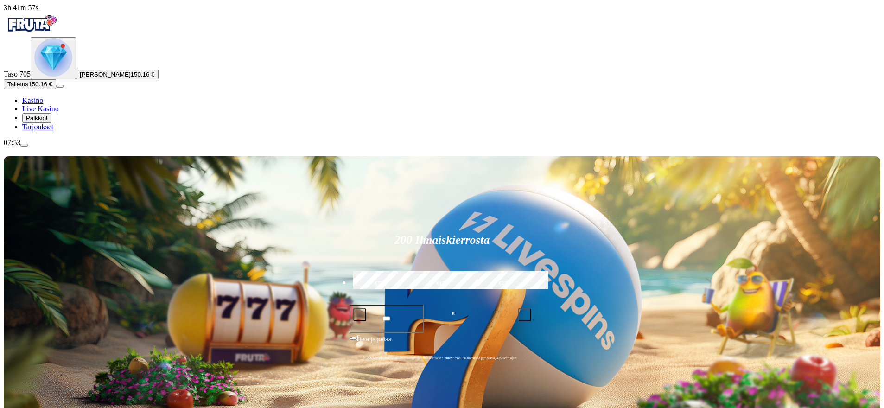
drag, startPoint x: 486, startPoint y: 371, endPoint x: 525, endPoint y: 384, distance: 40.9
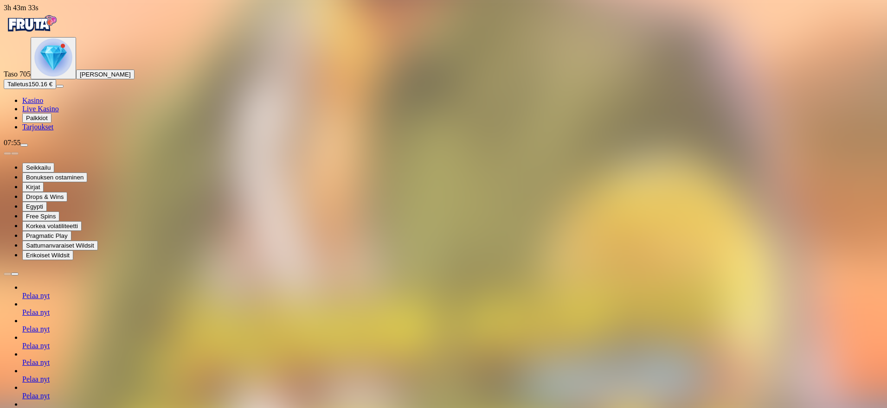
click at [50, 300] on span "Pelaa nyt" at bounding box center [35, 296] width 27 height 8
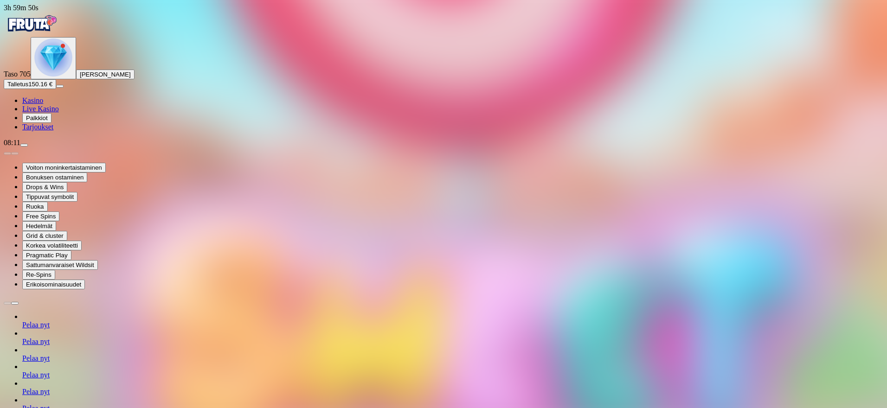
click at [64, 79] on div "Taso 705 Mauno Olavi Lehikoski" at bounding box center [443, 58] width 879 height 42
drag, startPoint x: 64, startPoint y: 153, endPoint x: 66, endPoint y: 143, distance: 10.5
click at [80, 78] on span "[PERSON_NAME]" at bounding box center [105, 74] width 51 height 7
click at [61, 77] on img "Primary" at bounding box center [53, 57] width 38 height 38
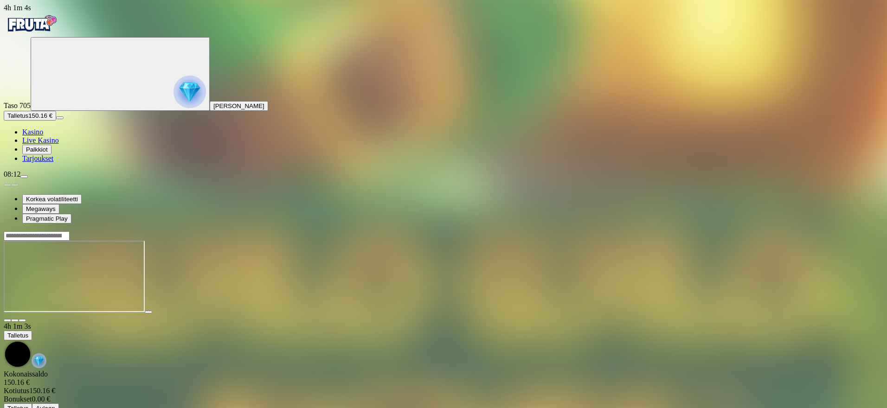
click at [7, 320] on span "close icon" at bounding box center [7, 320] width 0 height 0
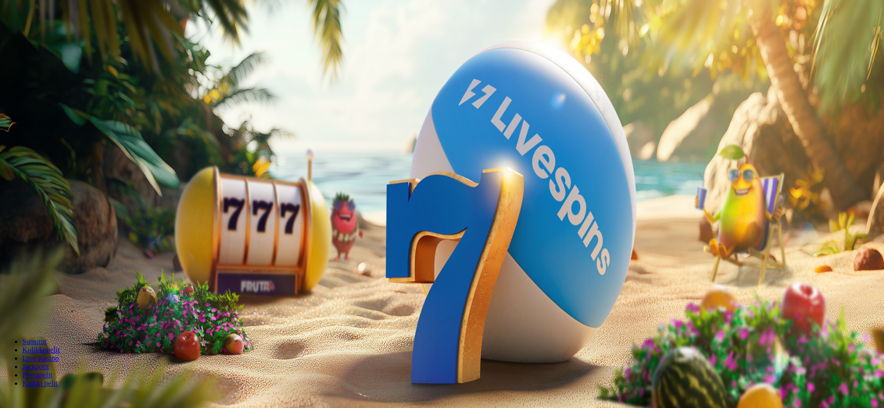
click at [49, 121] on button "Talletus 0.18 €" at bounding box center [26, 116] width 45 height 10
click at [70, 304] on input "***" at bounding box center [37, 308] width 66 height 9
type input "***"
click at [67, 322] on button "TALLETA JA PELAA" at bounding box center [35, 327] width 63 height 10
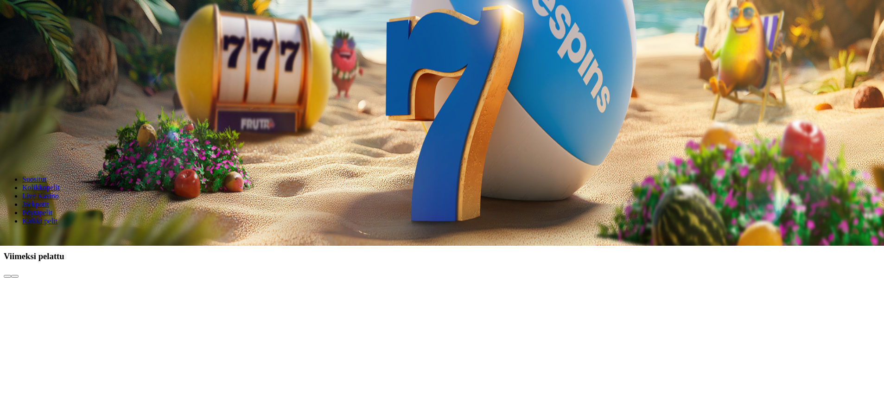
drag, startPoint x: 868, startPoint y: 360, endPoint x: 867, endPoint y: 375, distance: 14.4
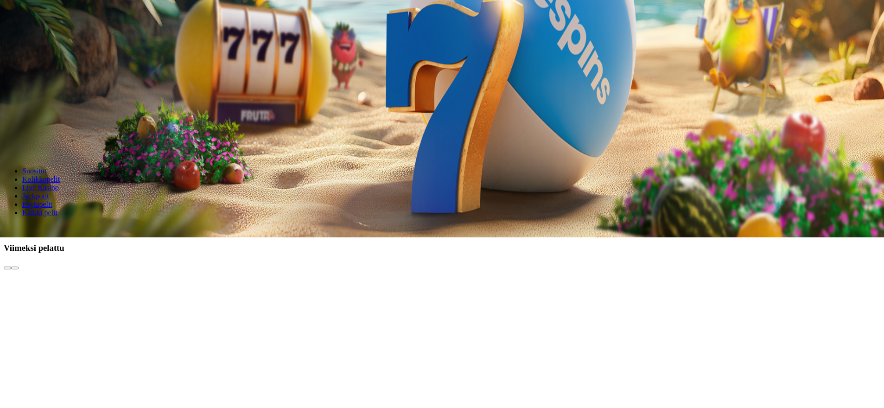
scroll to position [171, 0]
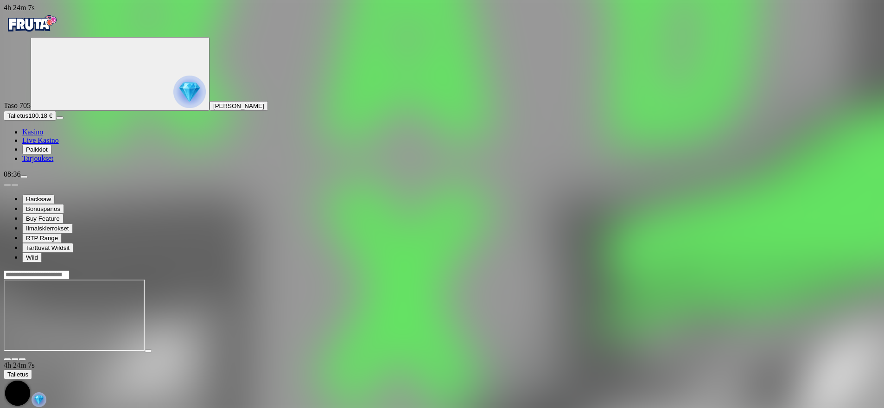
click at [7, 359] on span "close icon" at bounding box center [7, 359] width 0 height 0
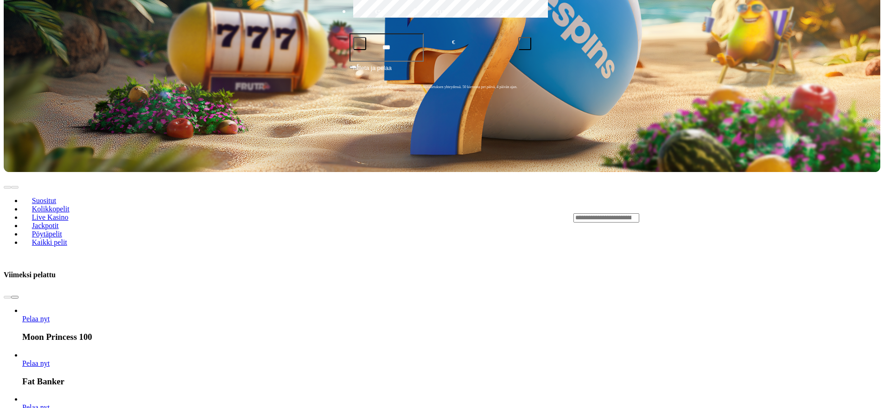
drag, startPoint x: 660, startPoint y: 264, endPoint x: 647, endPoint y: 290, distance: 29.1
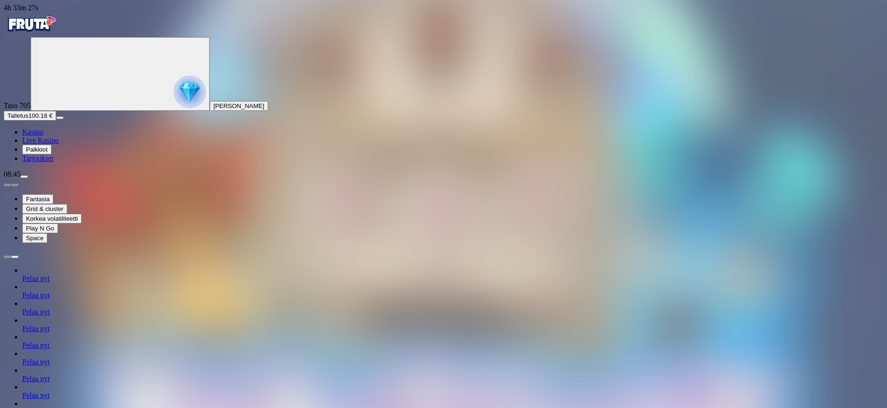
click at [50, 333] on span "Pelaa nyt" at bounding box center [35, 329] width 27 height 8
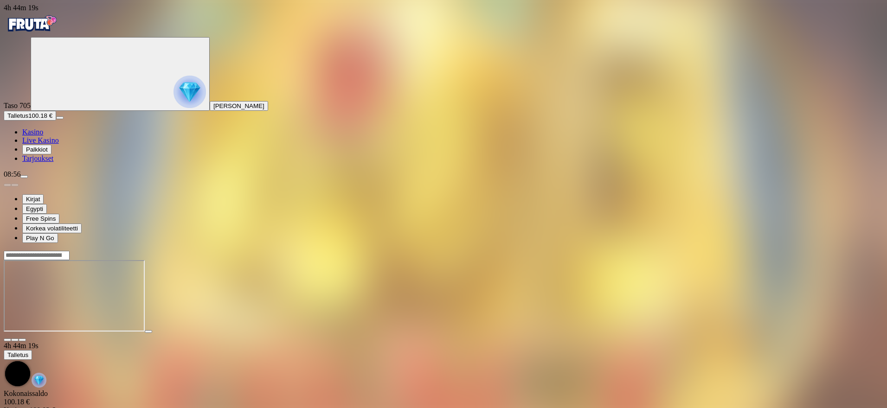
click at [28, 119] on span "Talletus" at bounding box center [17, 115] width 21 height 7
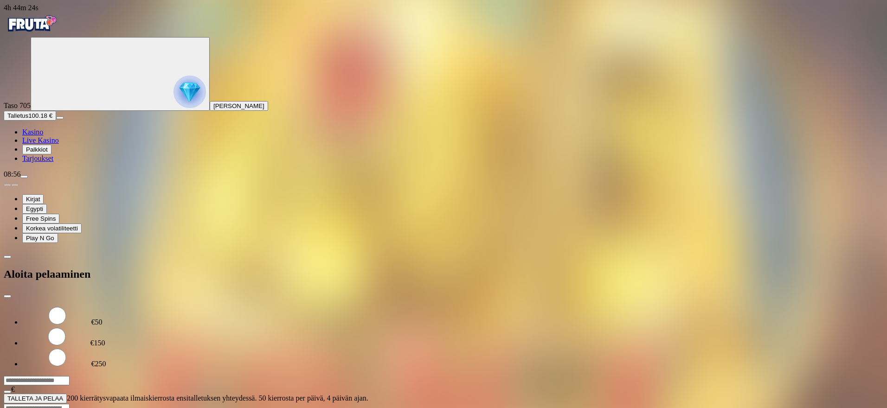
click at [63, 395] on span "TALLETA JA PELAA" at bounding box center [35, 398] width 56 height 7
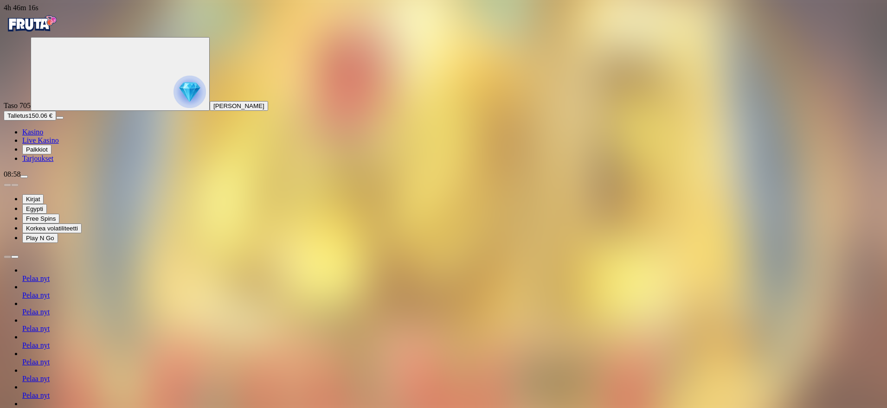
click at [50, 316] on span "Pelaa nyt" at bounding box center [35, 312] width 27 height 8
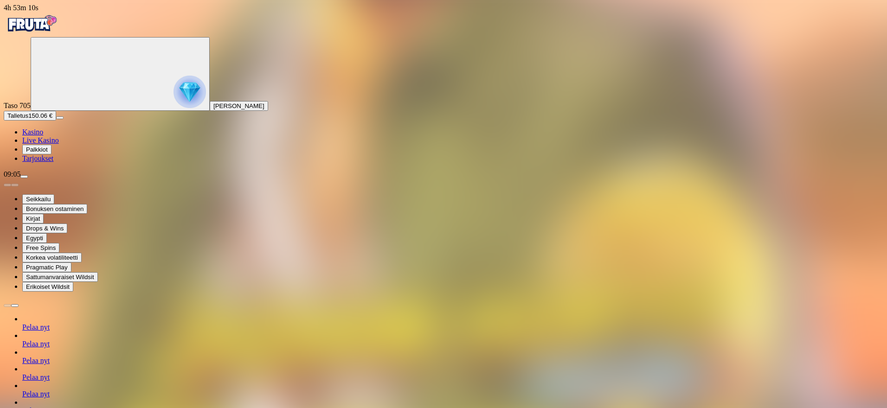
click at [50, 407] on span "Pelaa nyt" at bounding box center [35, 411] width 27 height 8
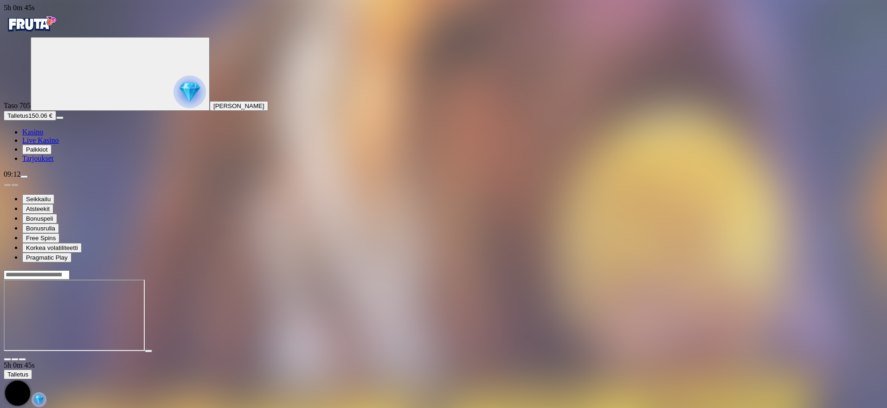
click at [7, 359] on span "close icon" at bounding box center [7, 359] width 0 height 0
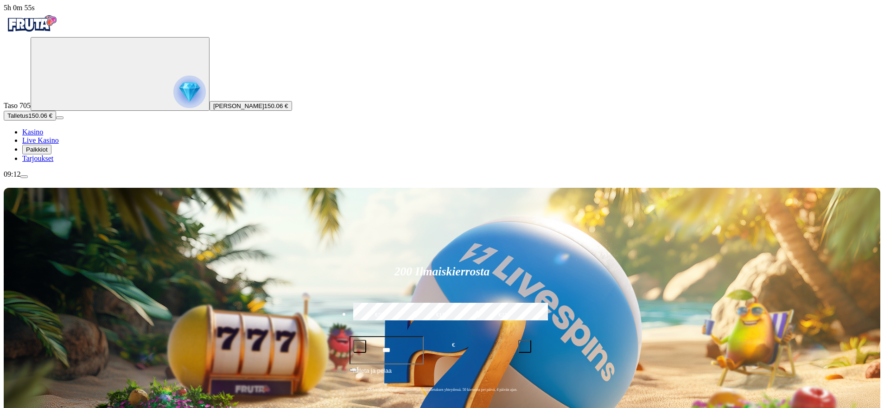
click at [173, 108] on img "Primary" at bounding box center [189, 92] width 32 height 32
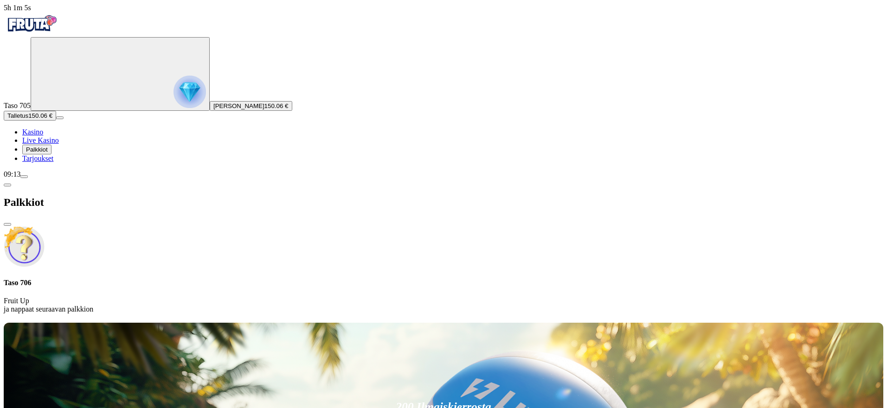
click at [56, 121] on button "Talletus 150.06 €" at bounding box center [30, 116] width 52 height 10
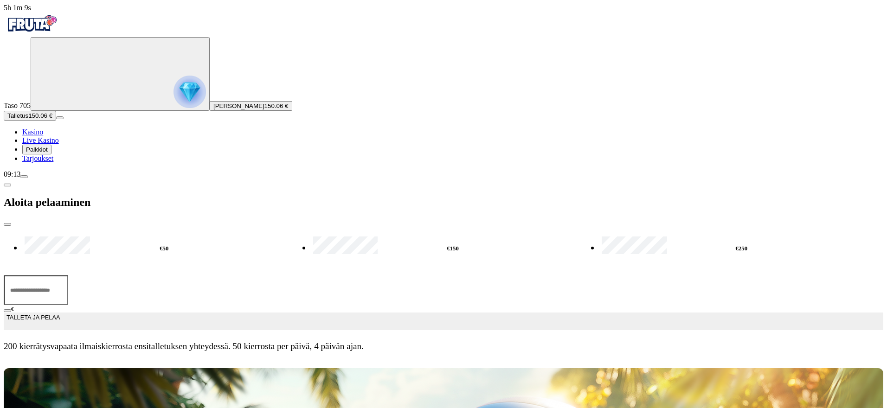
click at [172, 313] on button "TALLETA JA PELAA" at bounding box center [443, 322] width 879 height 18
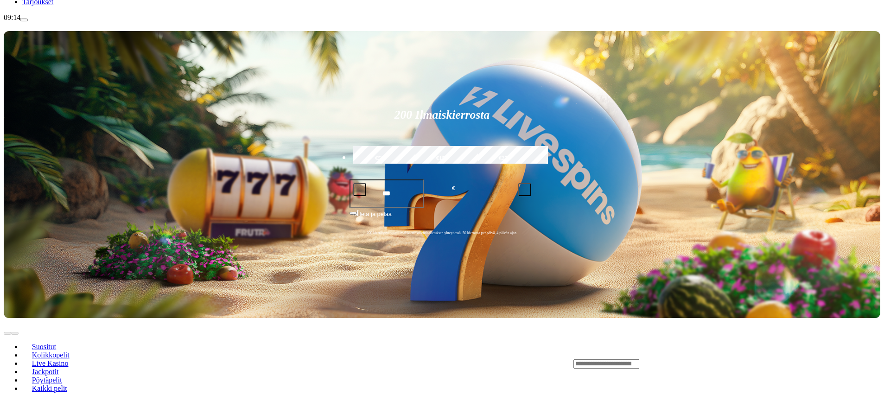
drag, startPoint x: 410, startPoint y: 259, endPoint x: 413, endPoint y: 269, distance: 10.0
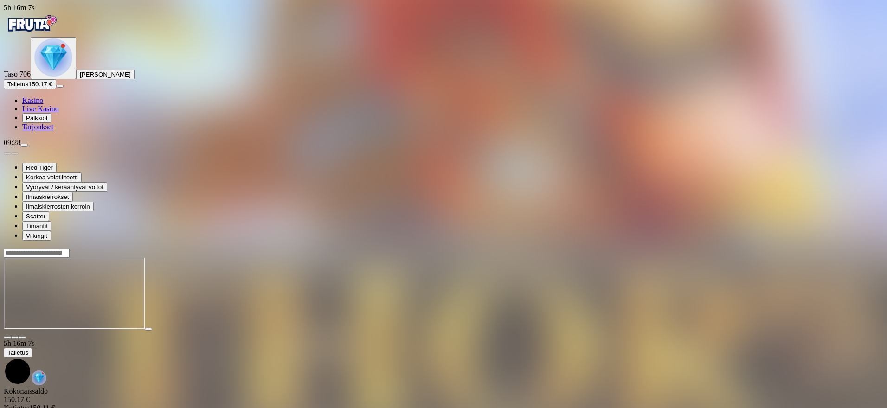
click at [64, 77] on img "Primary" at bounding box center [53, 57] width 38 height 38
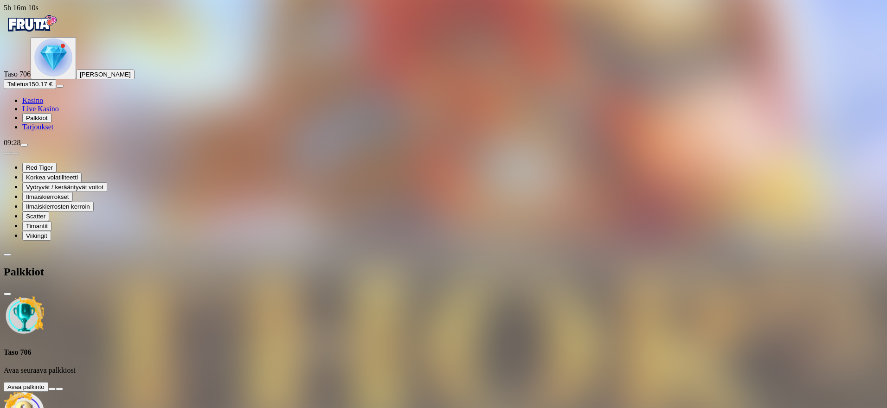
click at [56, 388] on button at bounding box center [51, 389] width 7 height 3
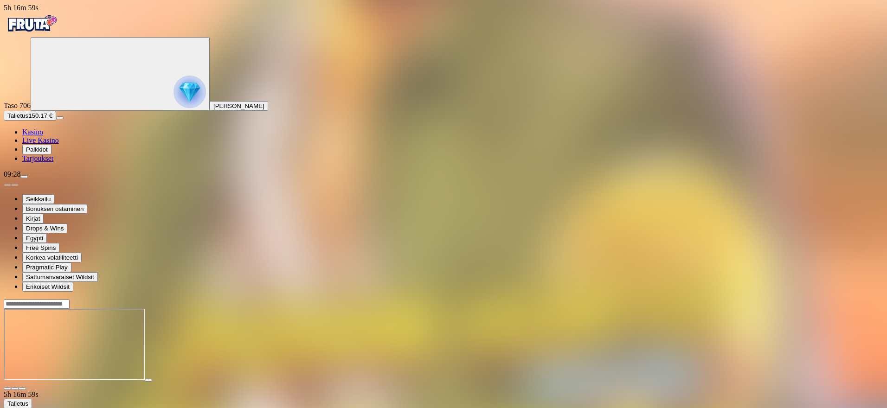
click at [7, 389] on span "close icon" at bounding box center [7, 389] width 0 height 0
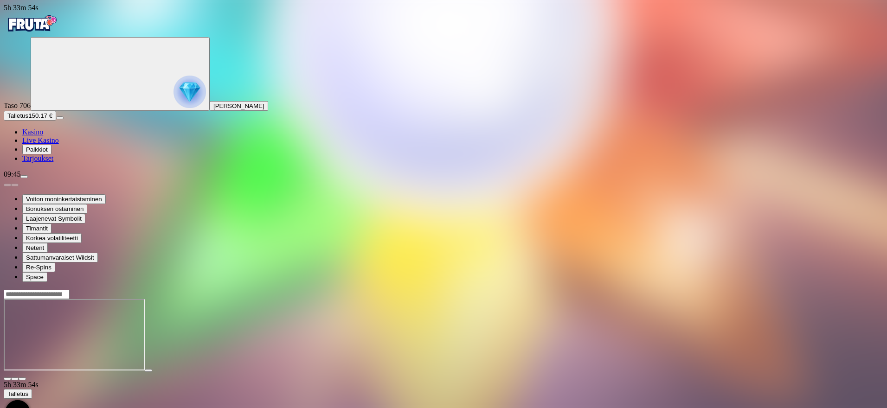
click at [7, 379] on span "close icon" at bounding box center [7, 379] width 0 height 0
